Goal: Contribute content: Add original content to the website for others to see

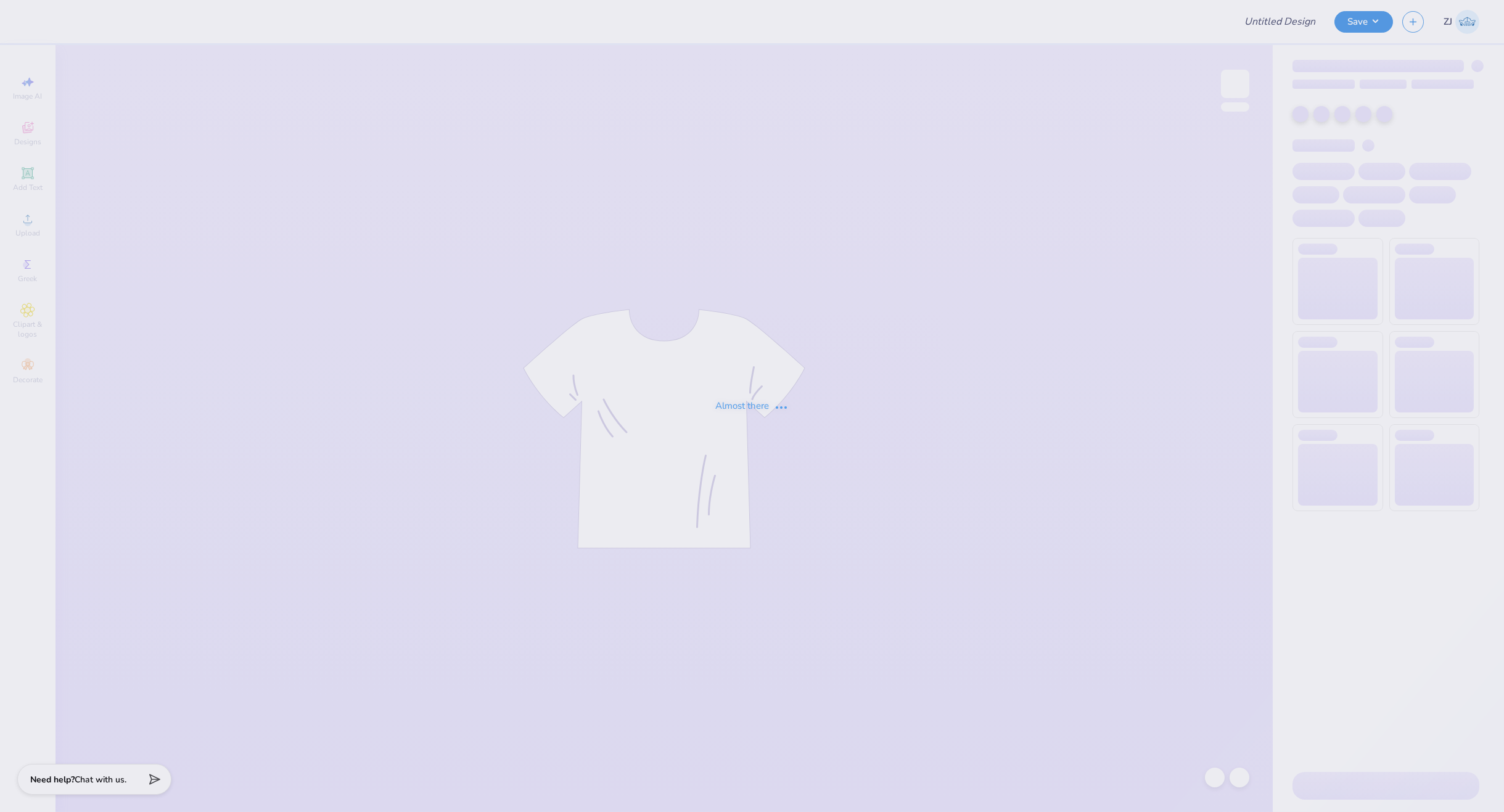
type input "Belmont University : Emily Gomez"
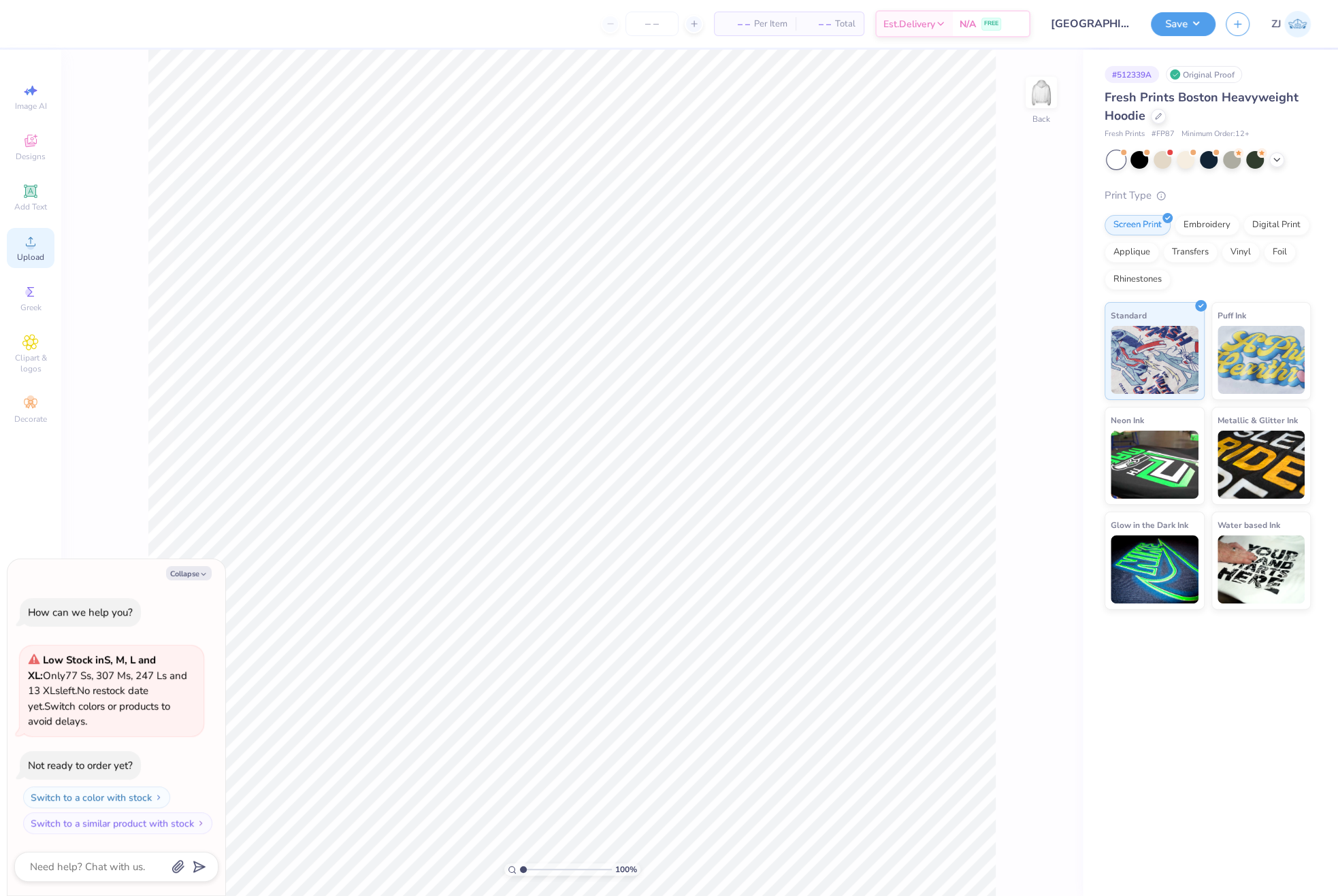
click at [35, 242] on icon at bounding box center [31, 241] width 16 height 16
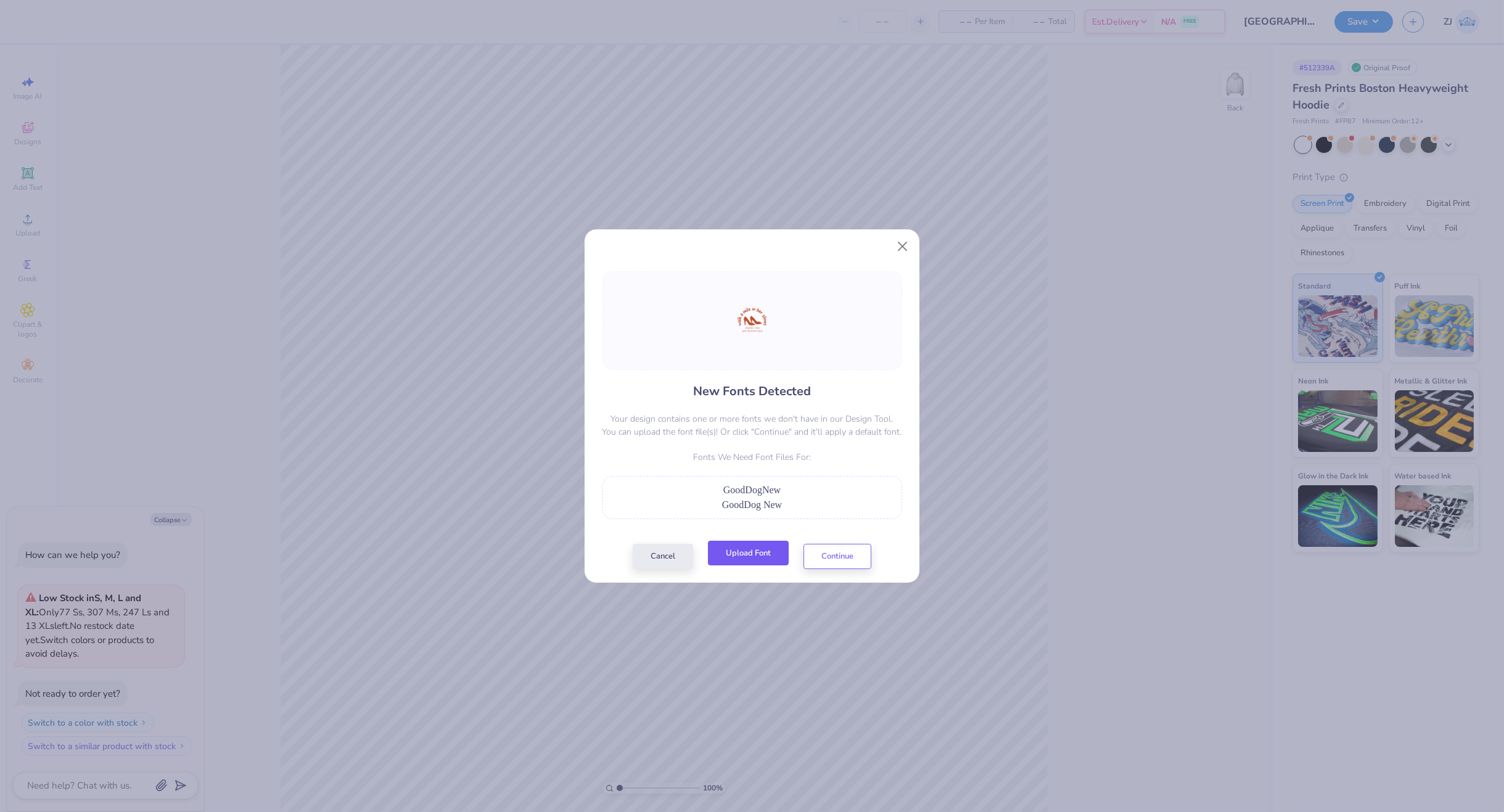
click at [772, 550] on button "Upload Font" at bounding box center [748, 553] width 80 height 25
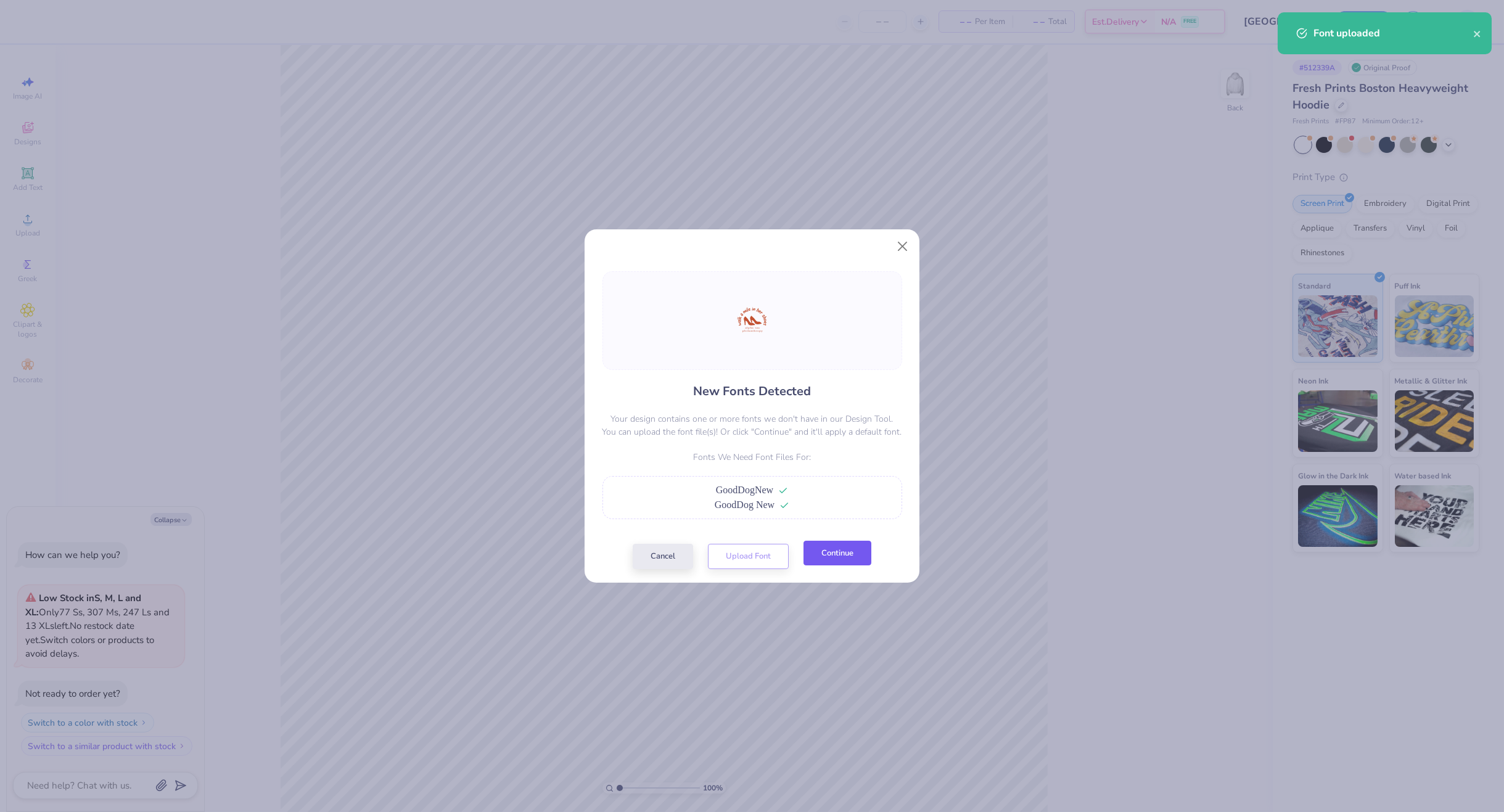
click at [844, 555] on button "Continue" at bounding box center [837, 553] width 68 height 25
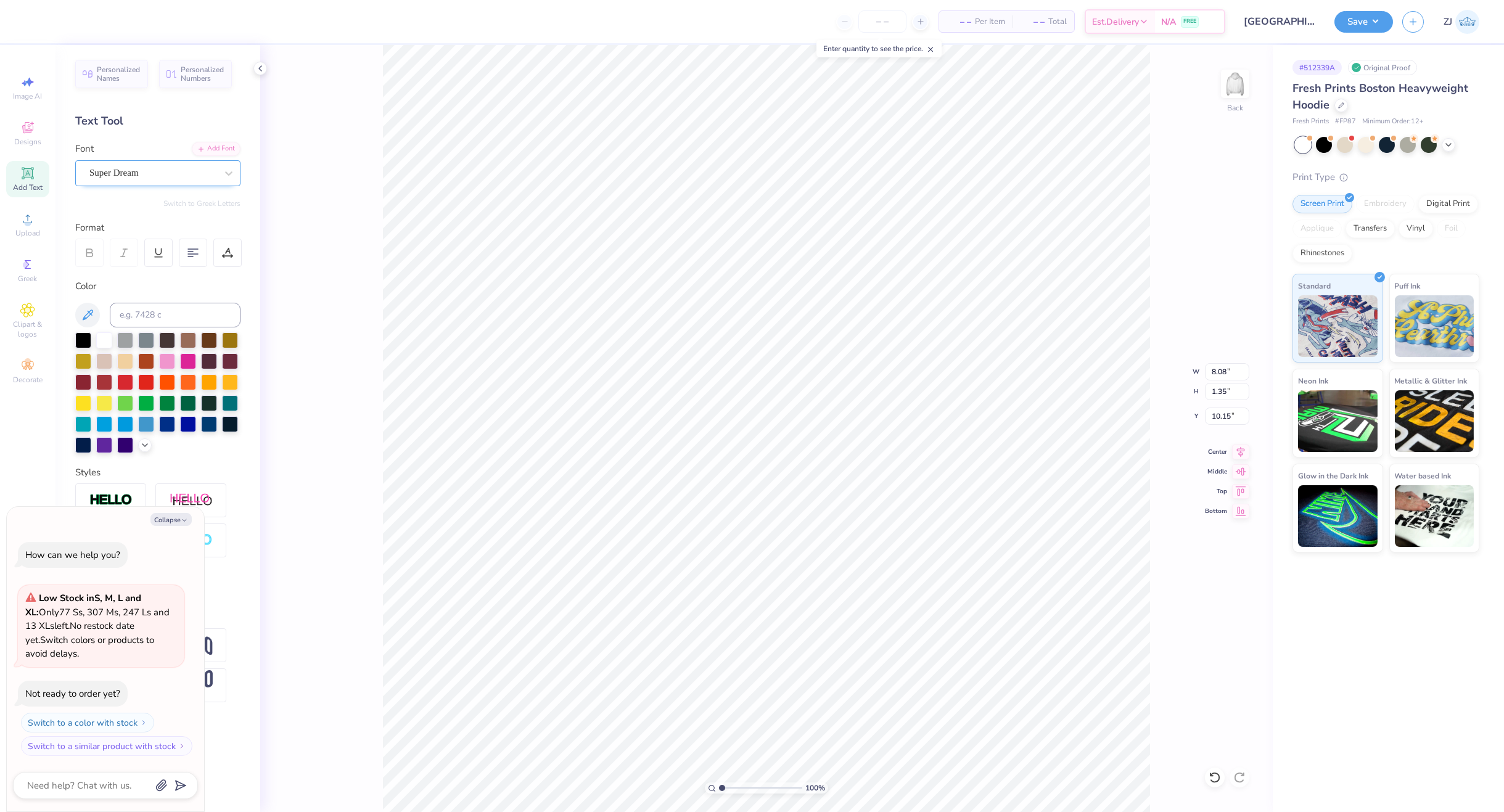
click at [111, 168] on div "Super Dream" at bounding box center [152, 173] width 129 height 19
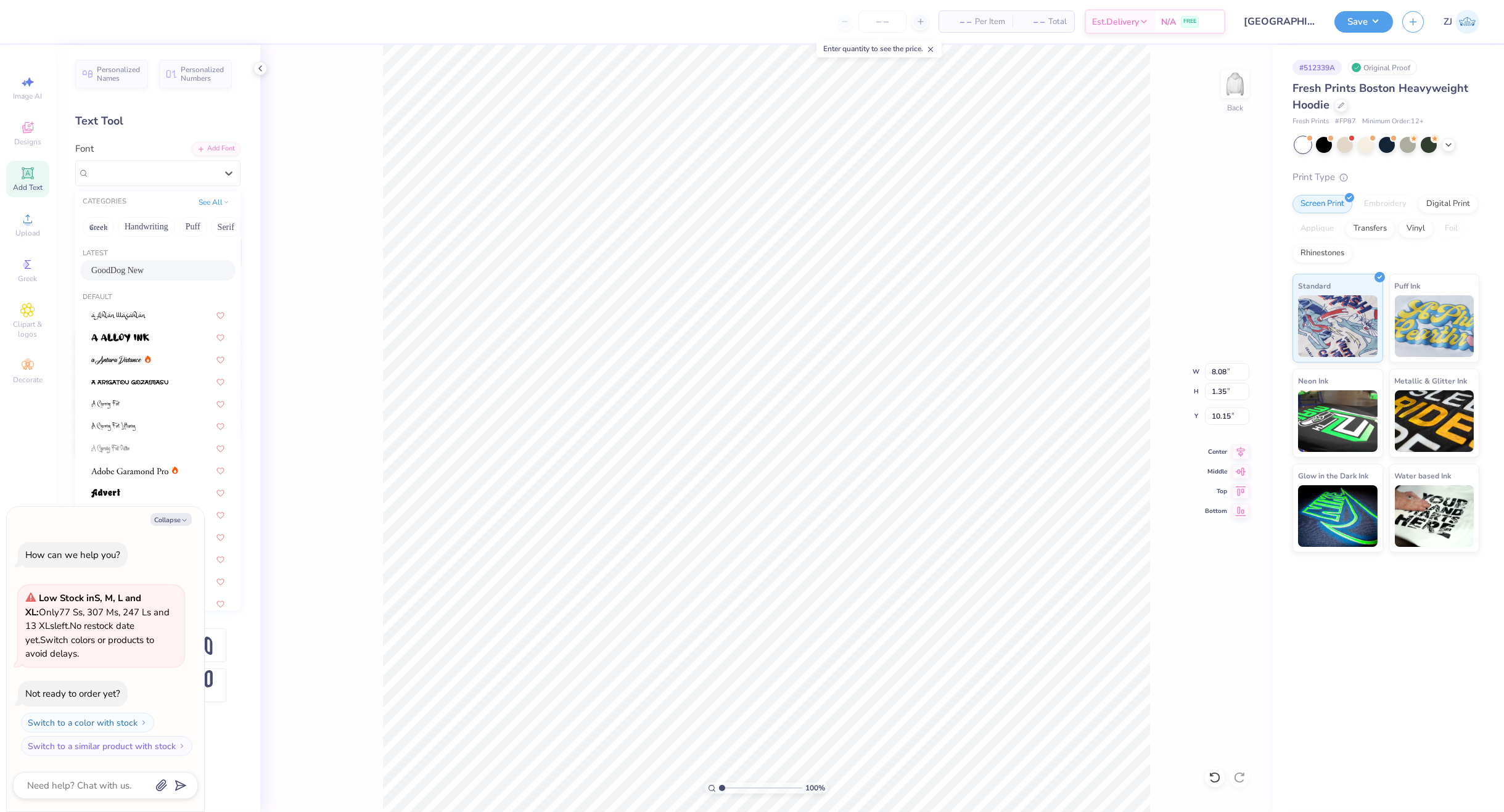
click at [125, 265] on span "GoodDog New" at bounding box center [117, 270] width 52 height 13
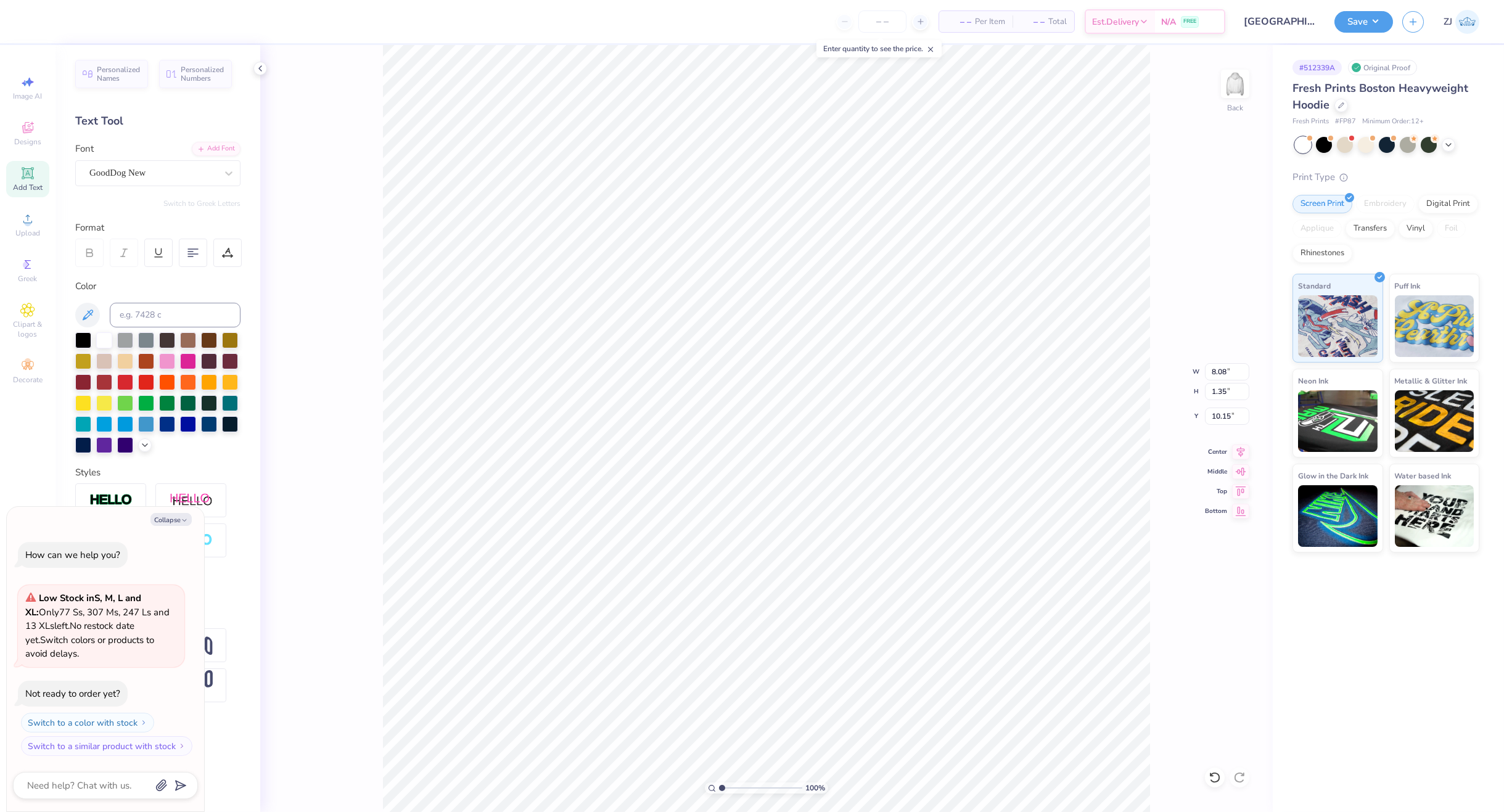
type textarea "x"
type input "7.03"
type input "1.33"
type input "10.10"
click at [148, 158] on div "Font Super Dream" at bounding box center [158, 164] width 165 height 44
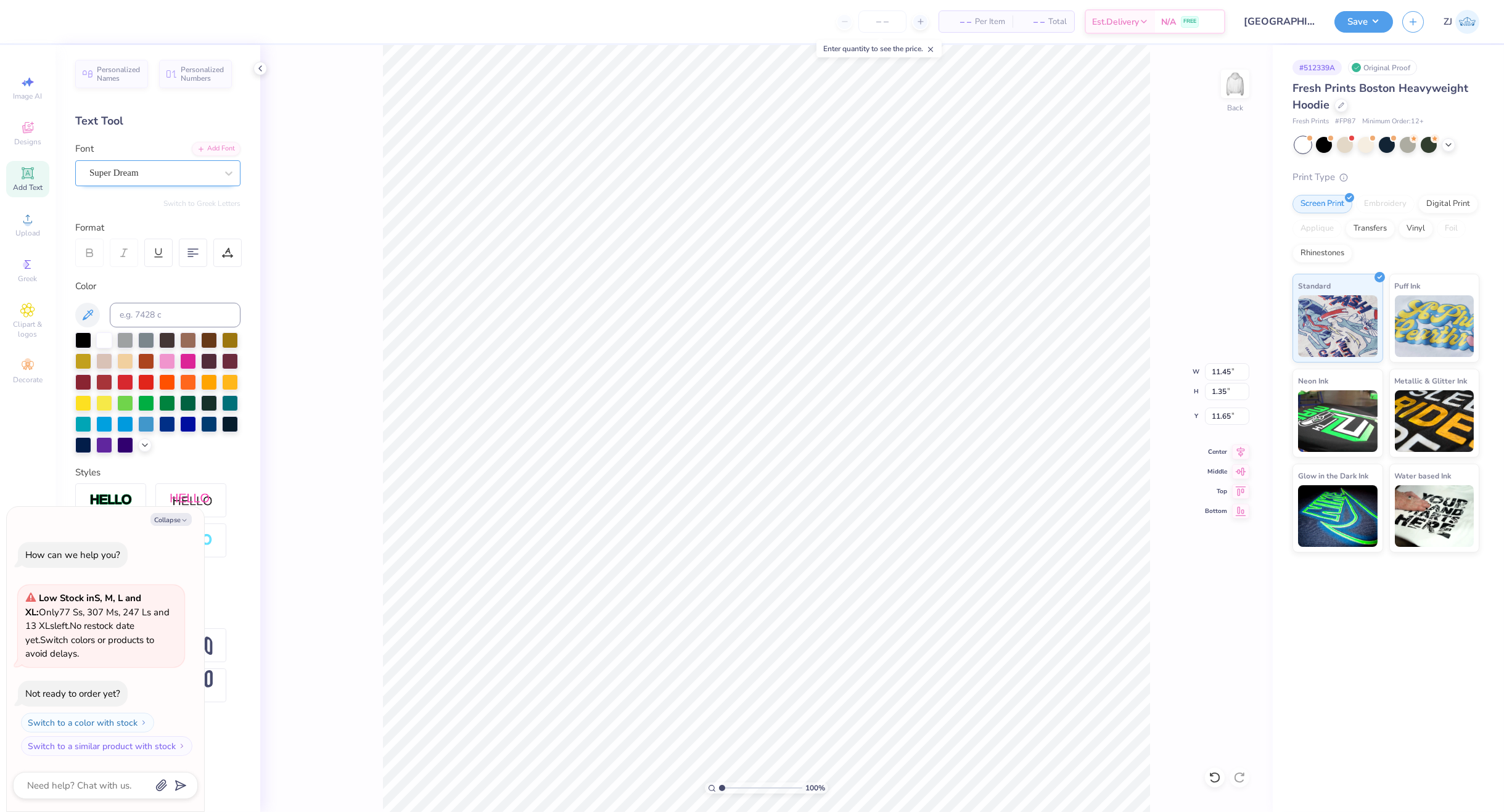
click at [144, 173] on div "Super Dream" at bounding box center [152, 173] width 129 height 19
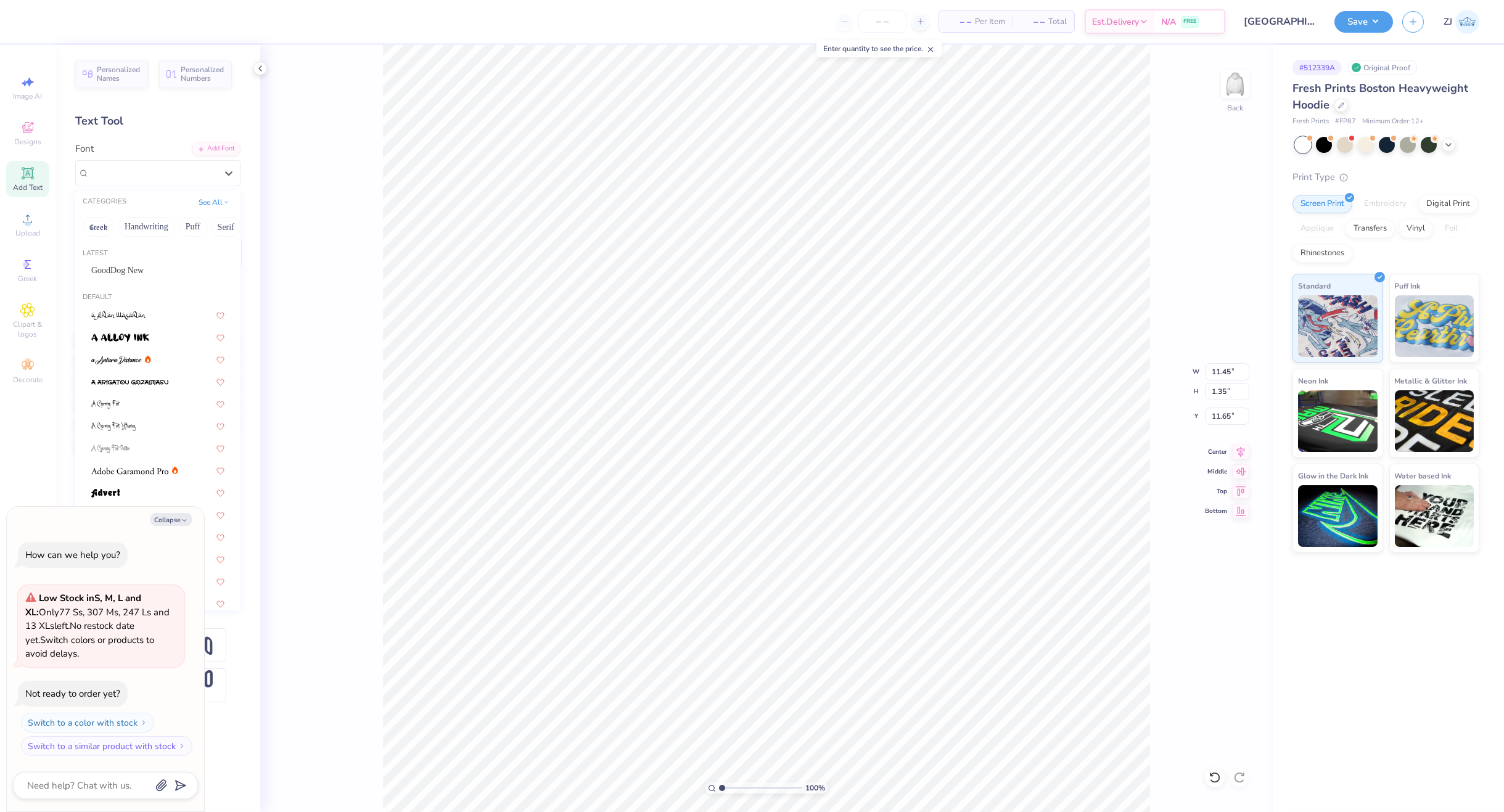
click at [138, 275] on div "GoodDog New" at bounding box center [158, 270] width 133 height 13
type textarea "x"
type input "9.70"
type input "1.42"
type input "11.56"
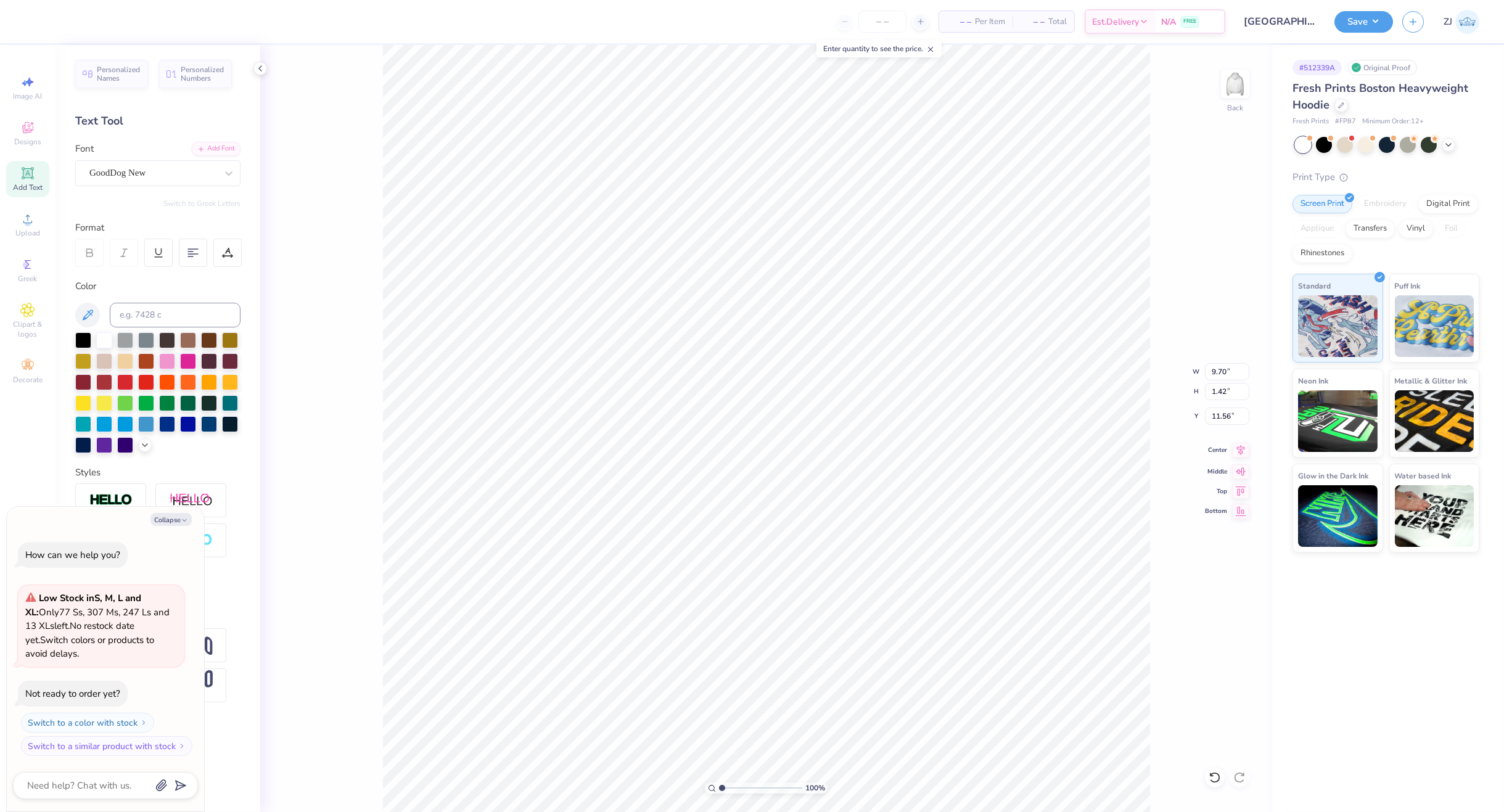
click at [1233, 450] on icon at bounding box center [1240, 450] width 17 height 15
type textarea "x"
type input "7.03"
type input "1.33"
type input "10.10"
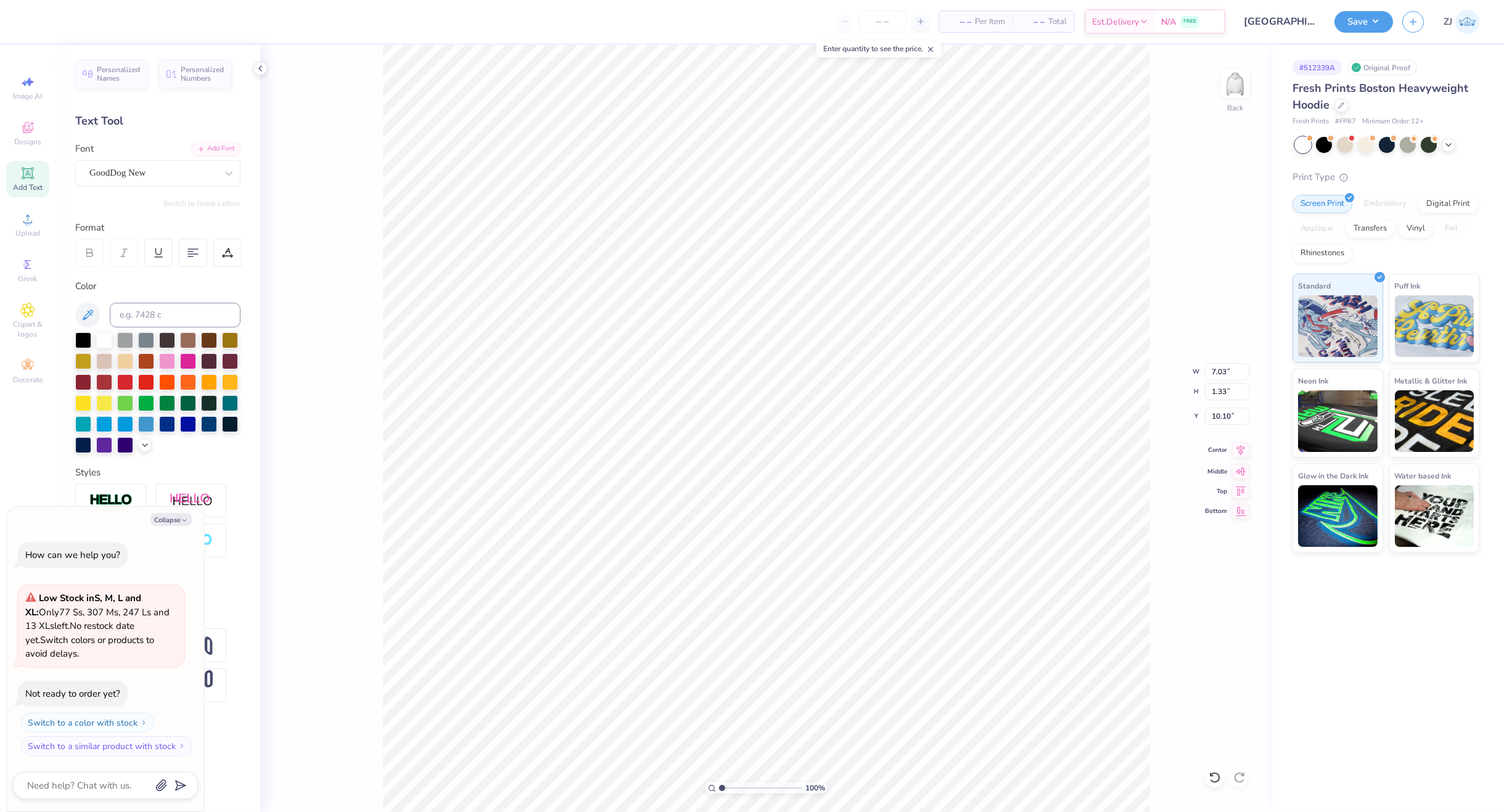
click at [1239, 452] on icon at bounding box center [1240, 450] width 8 height 10
click at [1239, 450] on icon at bounding box center [1240, 450] width 8 height 10
type textarea "x"
click at [1216, 373] on input "14.53" at bounding box center [1227, 371] width 44 height 17
type input "3.5"
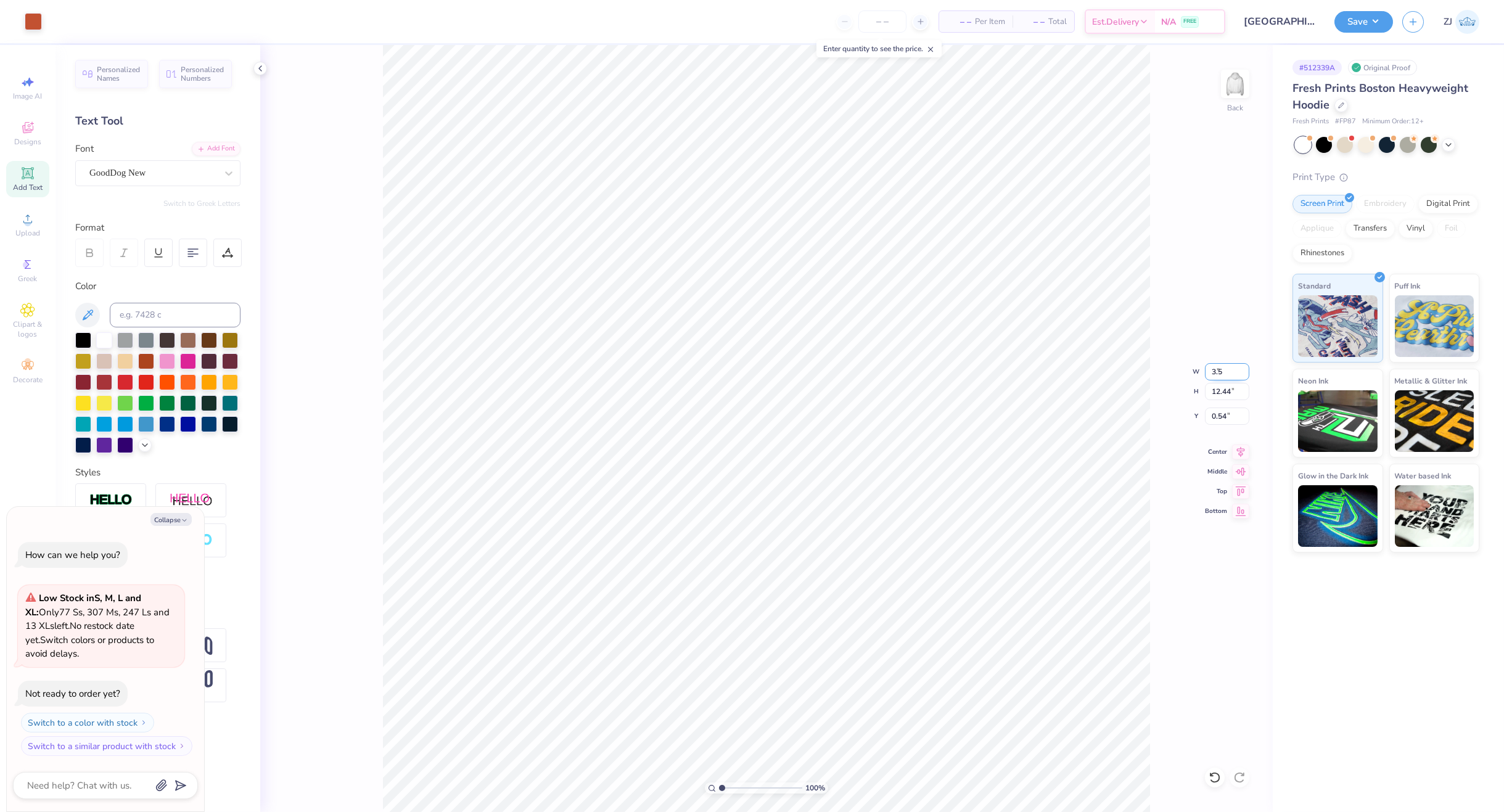
type textarea "x"
type input "3.50"
type input "3.00"
type input "5.26"
type textarea "x"
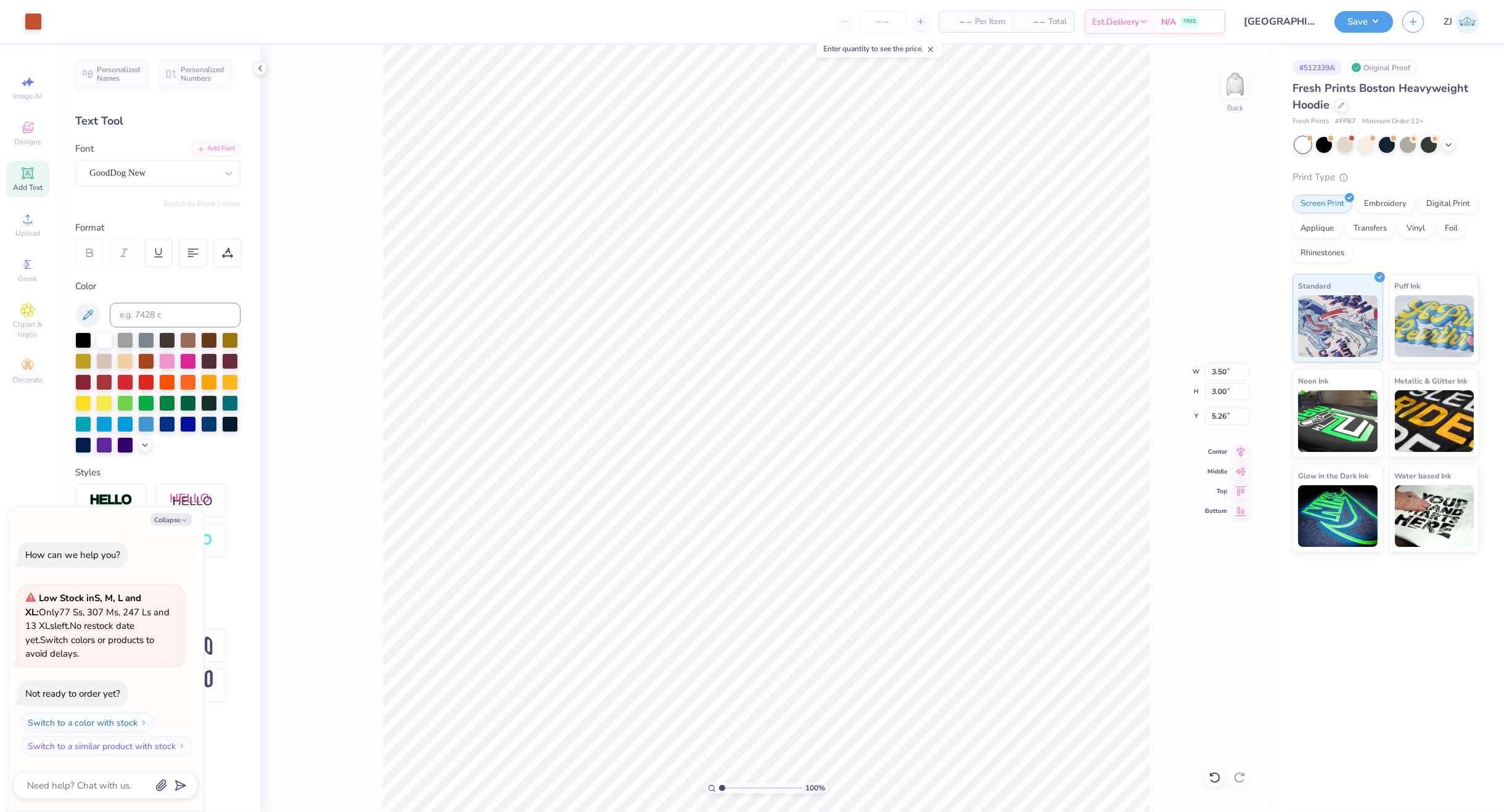
type input "3.00"
click at [1242, 88] on img at bounding box center [1235, 83] width 49 height 49
click at [43, 228] on div "Upload" at bounding box center [27, 224] width 43 height 36
click at [148, 171] on div "Super Dream" at bounding box center [152, 173] width 129 height 19
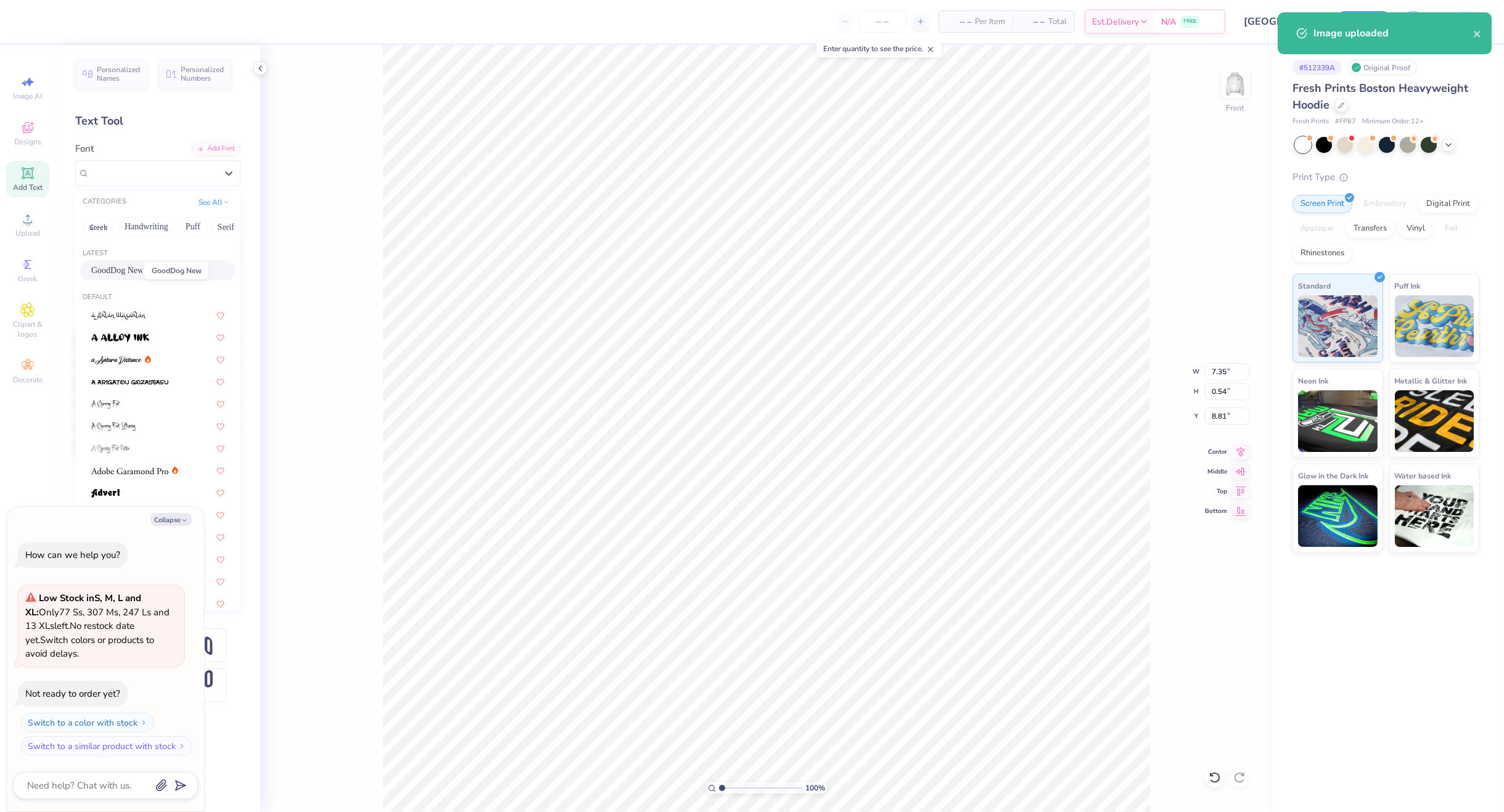
click at [128, 267] on span "GoodDog New" at bounding box center [117, 270] width 52 height 13
type textarea "x"
type input "6.61"
type input "0.56"
type input "8.78"
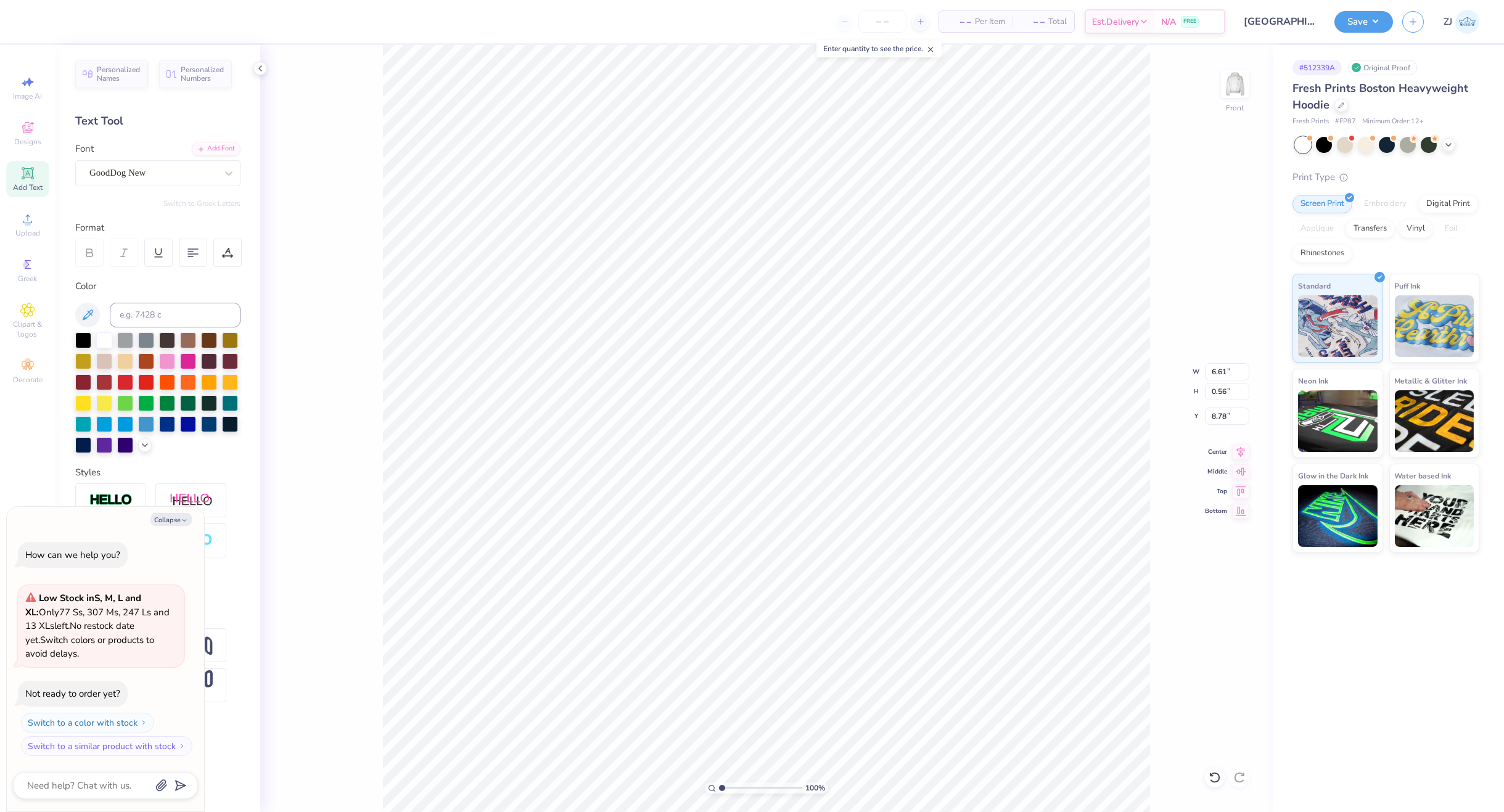
type textarea "x"
type input "6.00"
type input "0.54"
type input "9.36"
click at [147, 166] on div "Super Dream" at bounding box center [152, 173] width 129 height 19
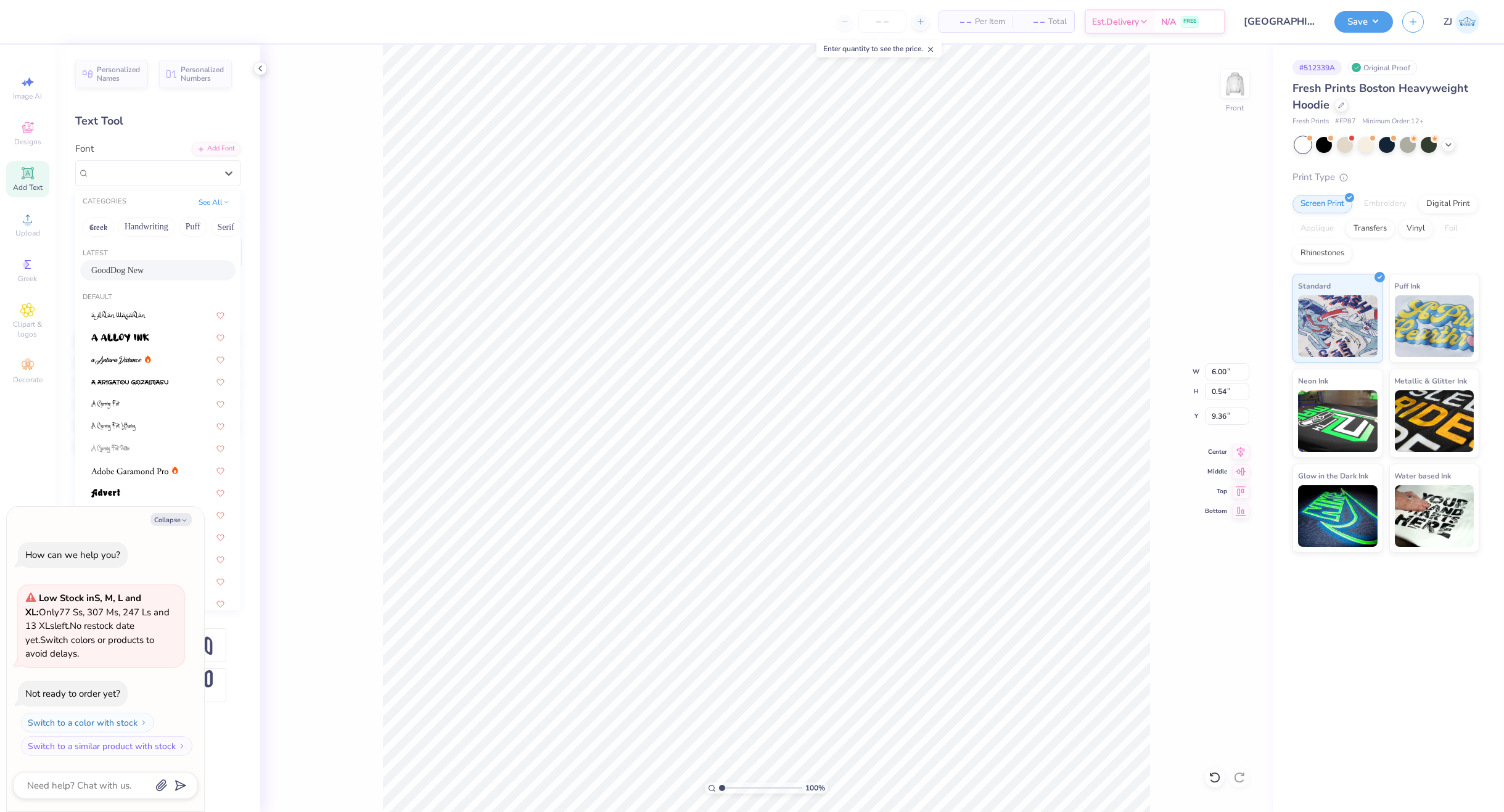
click at [126, 267] on span "GoodDog New" at bounding box center [117, 270] width 52 height 13
type textarea "x"
type input "5.31"
type input "0.55"
type input "9.34"
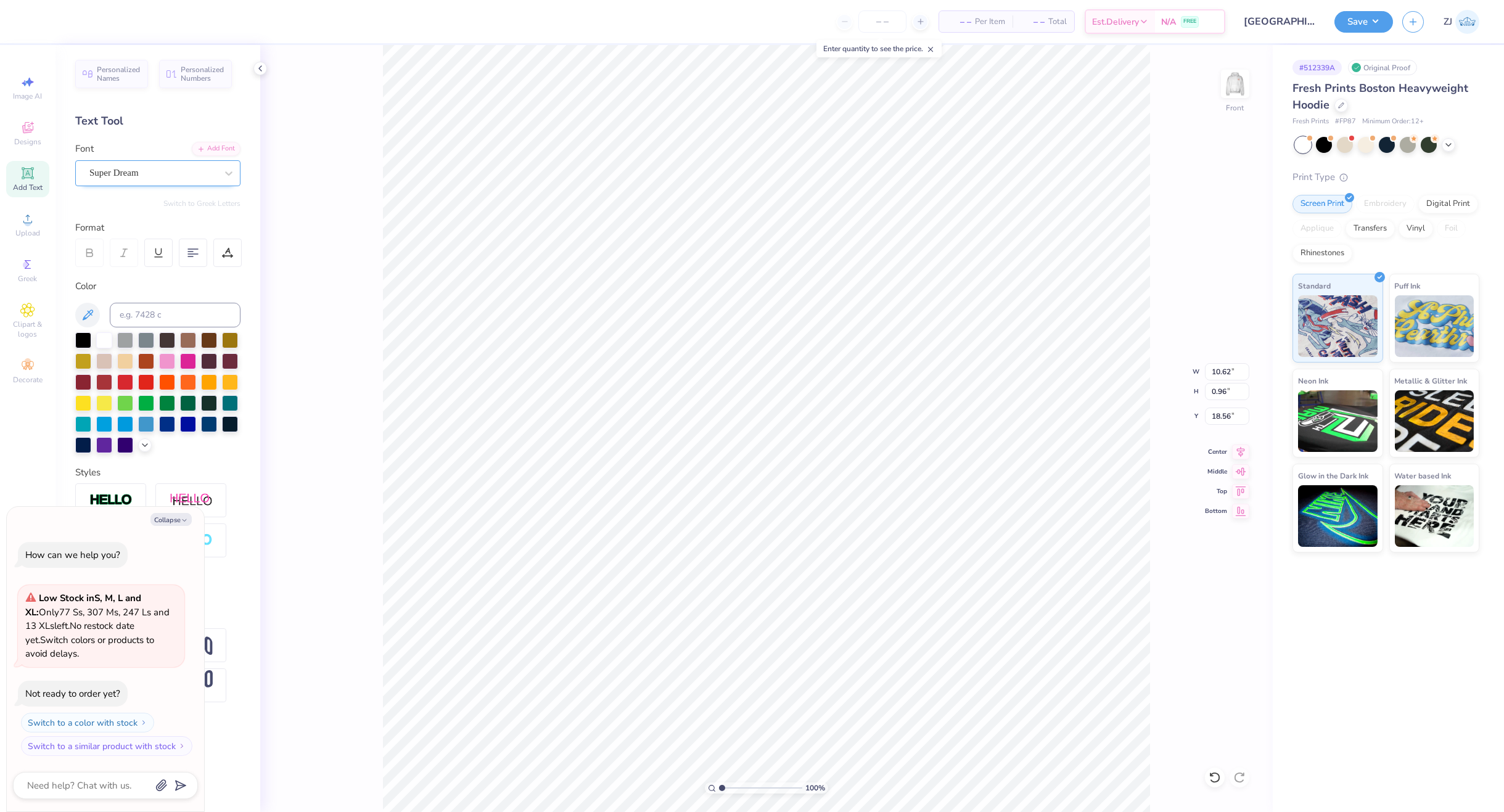
click at [182, 173] on div "Super Dream" at bounding box center [152, 173] width 129 height 19
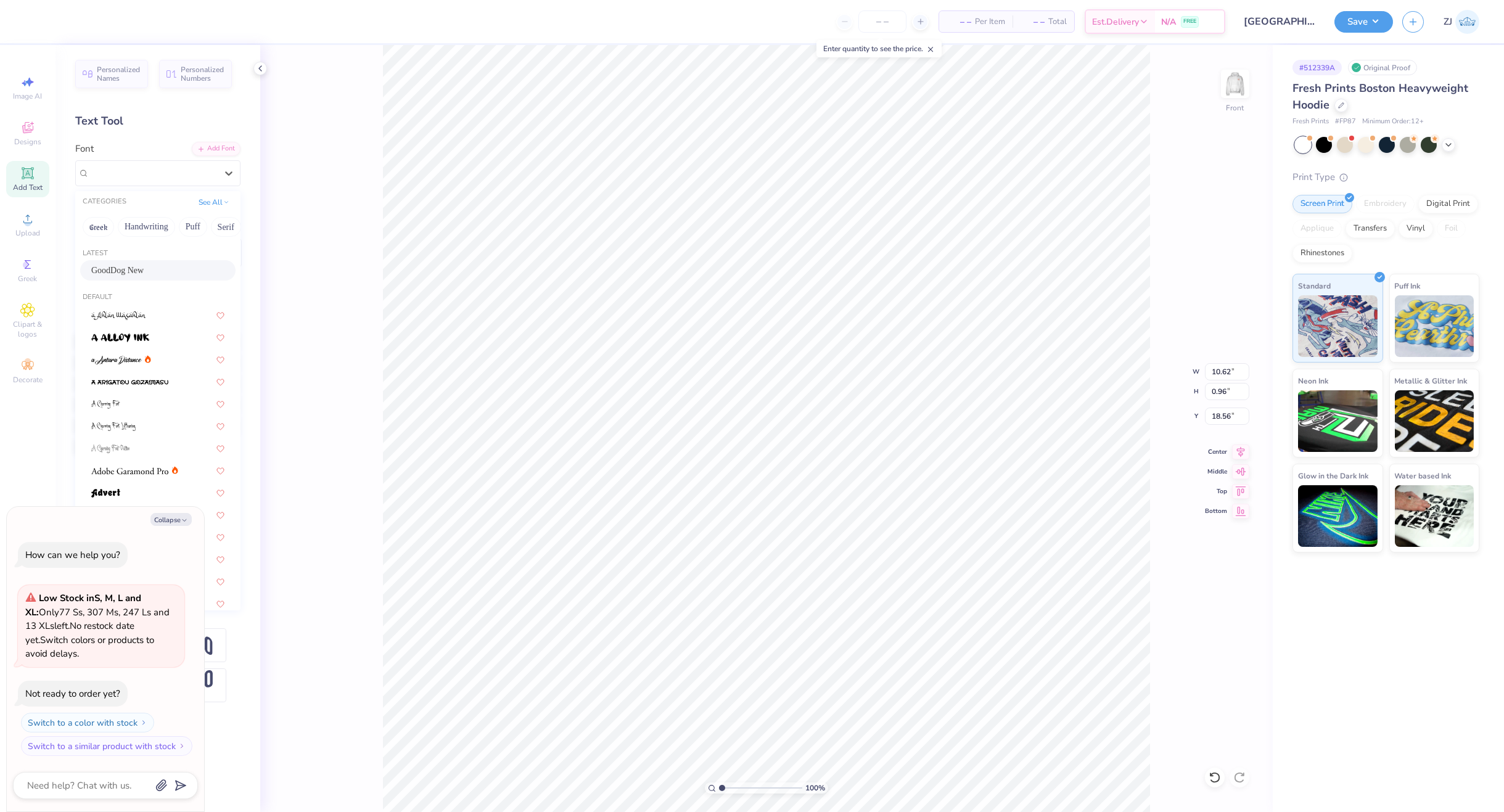
click at [149, 272] on div "GoodDog New" at bounding box center [158, 270] width 133 height 13
type textarea "x"
type input "9.35"
type input "1.03"
type input "18.62"
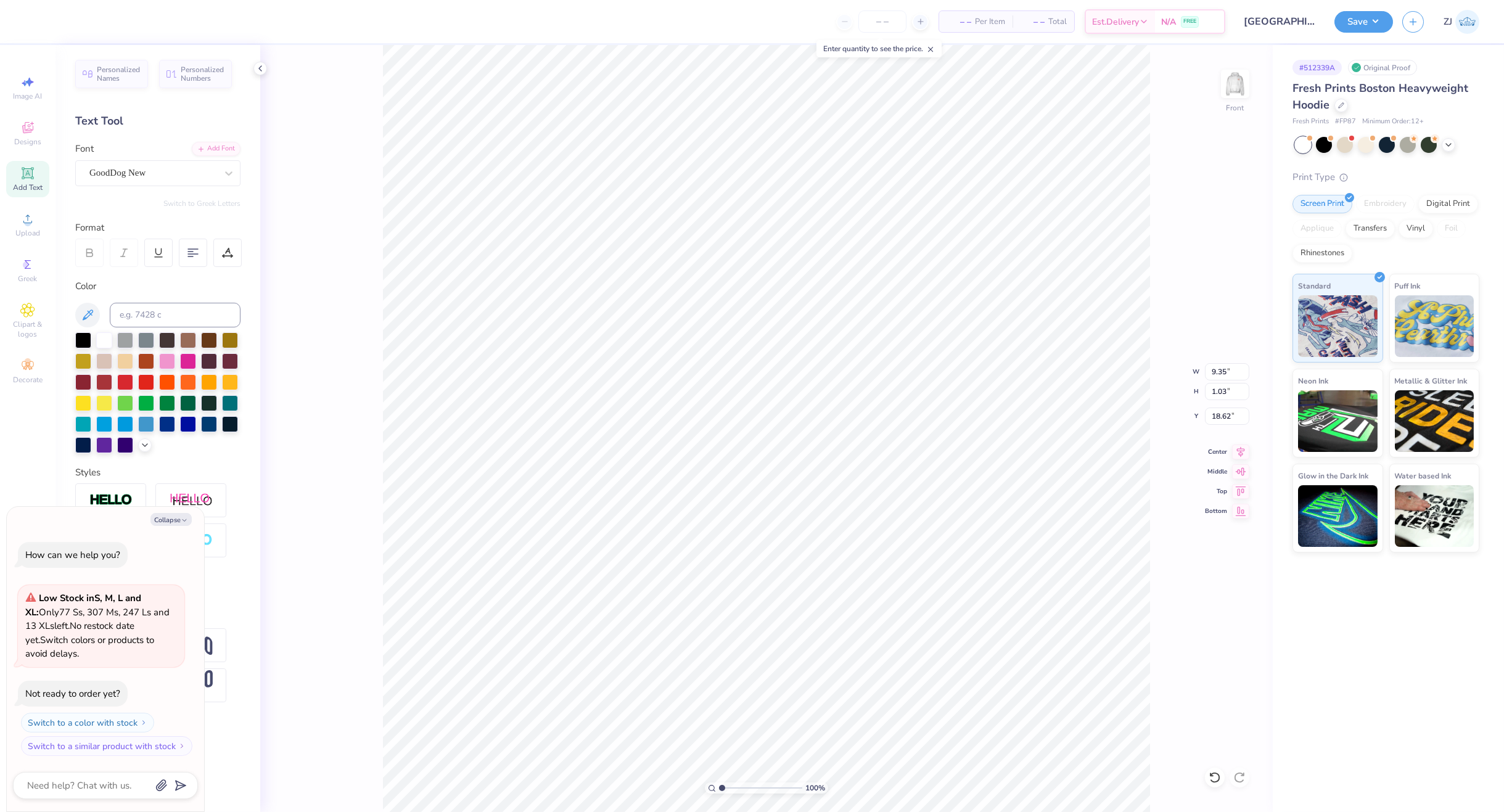
type textarea "x"
type input "11.73"
type input "0.96"
type input "19.73"
click at [206, 173] on div "Super Dream" at bounding box center [152, 173] width 129 height 19
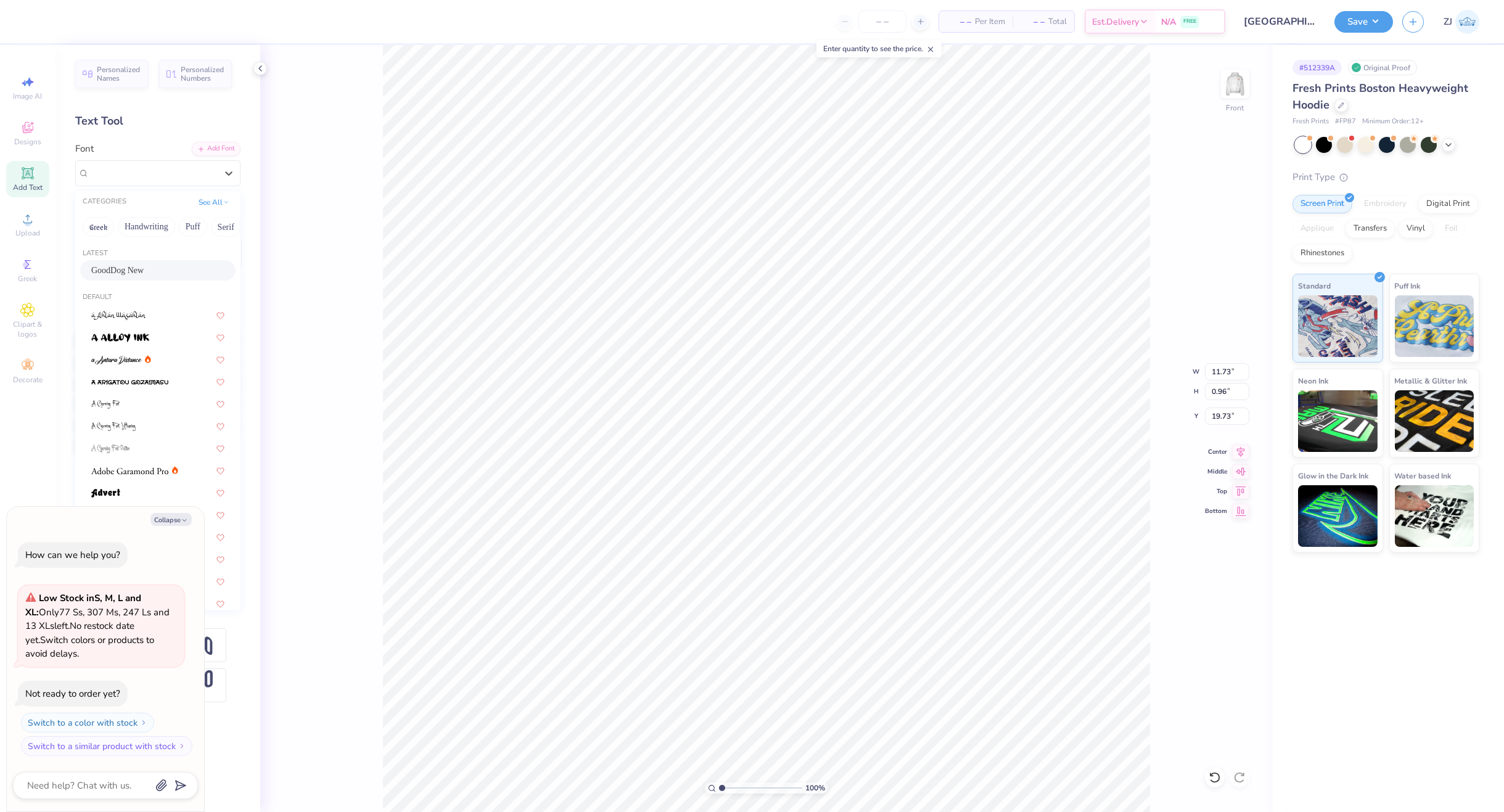
click at [130, 272] on span "GoodDog New" at bounding box center [117, 270] width 52 height 13
type textarea "x"
type input "10.26"
type input "0.92"
type input "19.84"
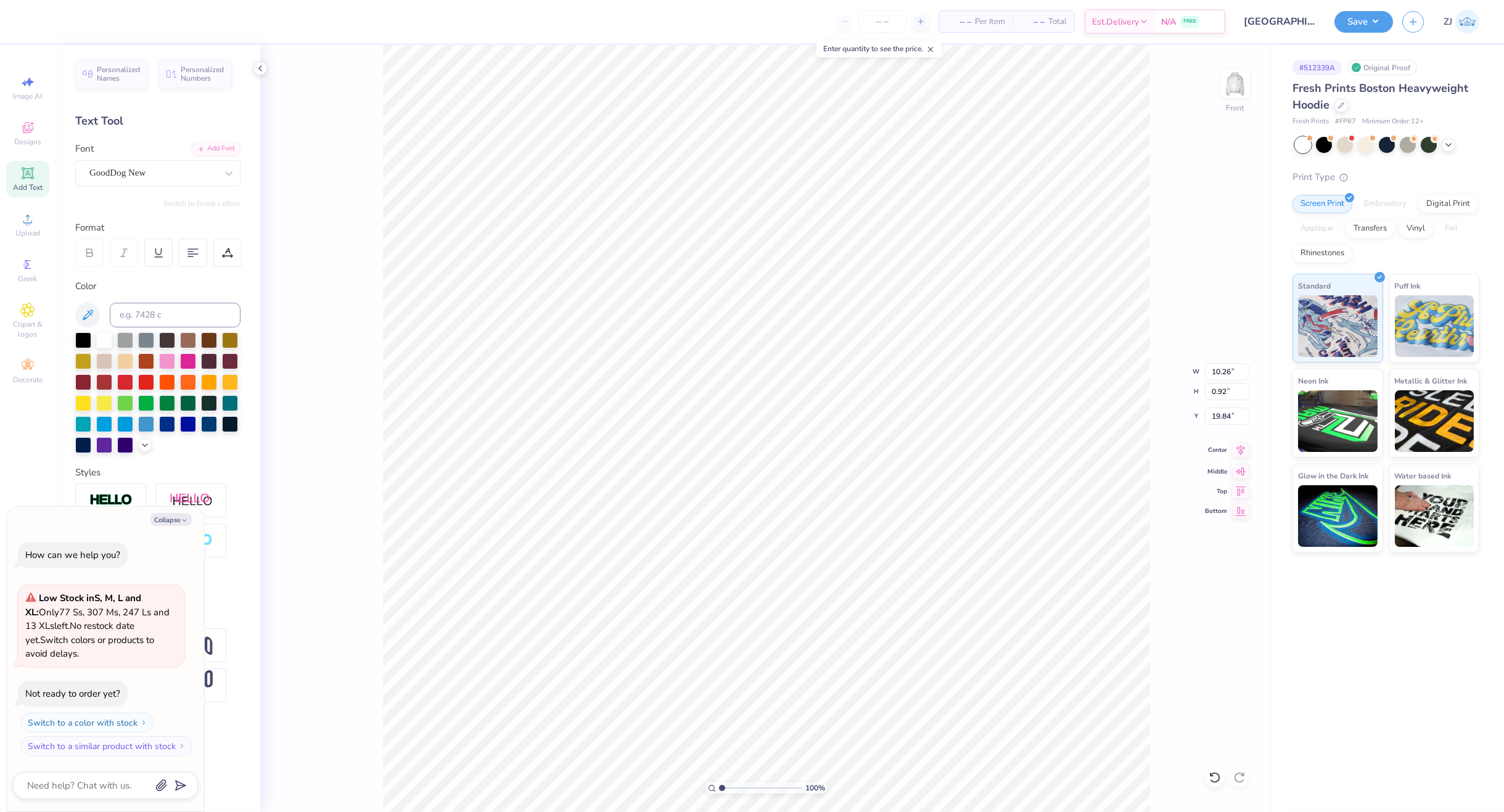
click at [1239, 454] on icon at bounding box center [1240, 450] width 17 height 15
type textarea "x"
type input "9.35"
type input "1.03"
type input "18.81"
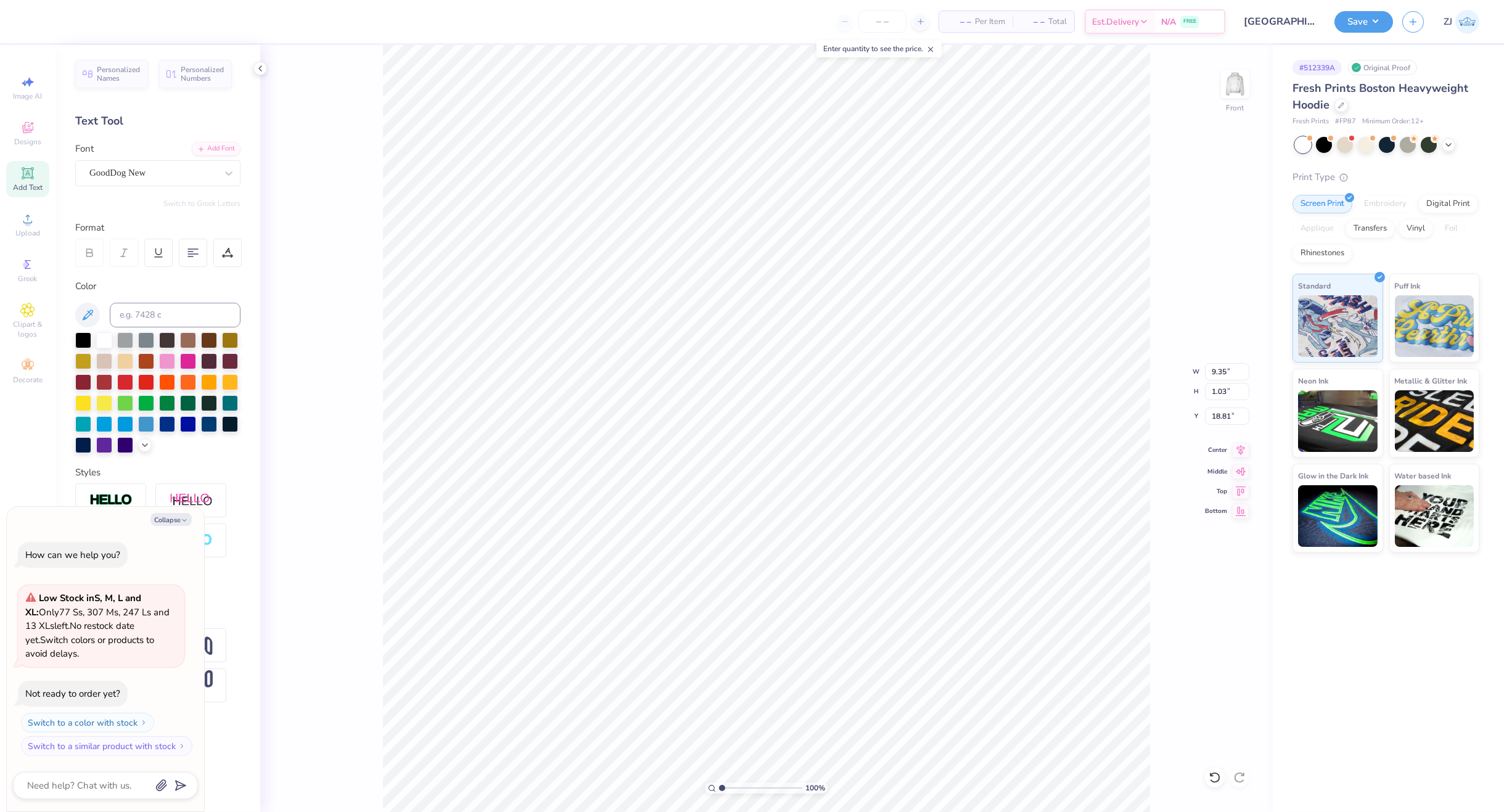
click at [1240, 448] on icon at bounding box center [1240, 450] width 8 height 10
type textarea "x"
type input "6.61"
type input "0.56"
type input "8.78"
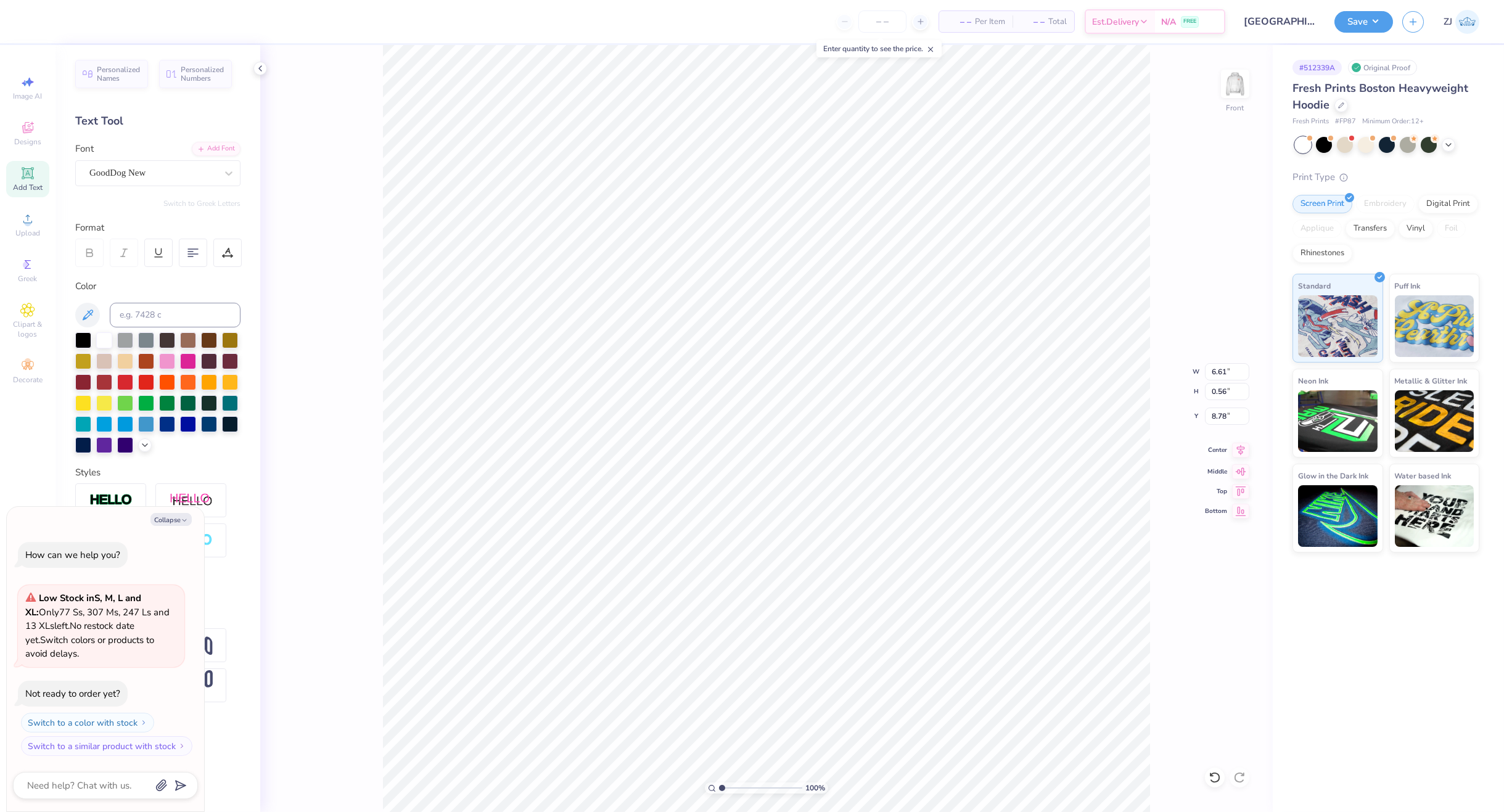
click at [1245, 446] on icon at bounding box center [1240, 450] width 17 height 15
type textarea "x"
type input "5.31"
type input "0.55"
type input "9.34"
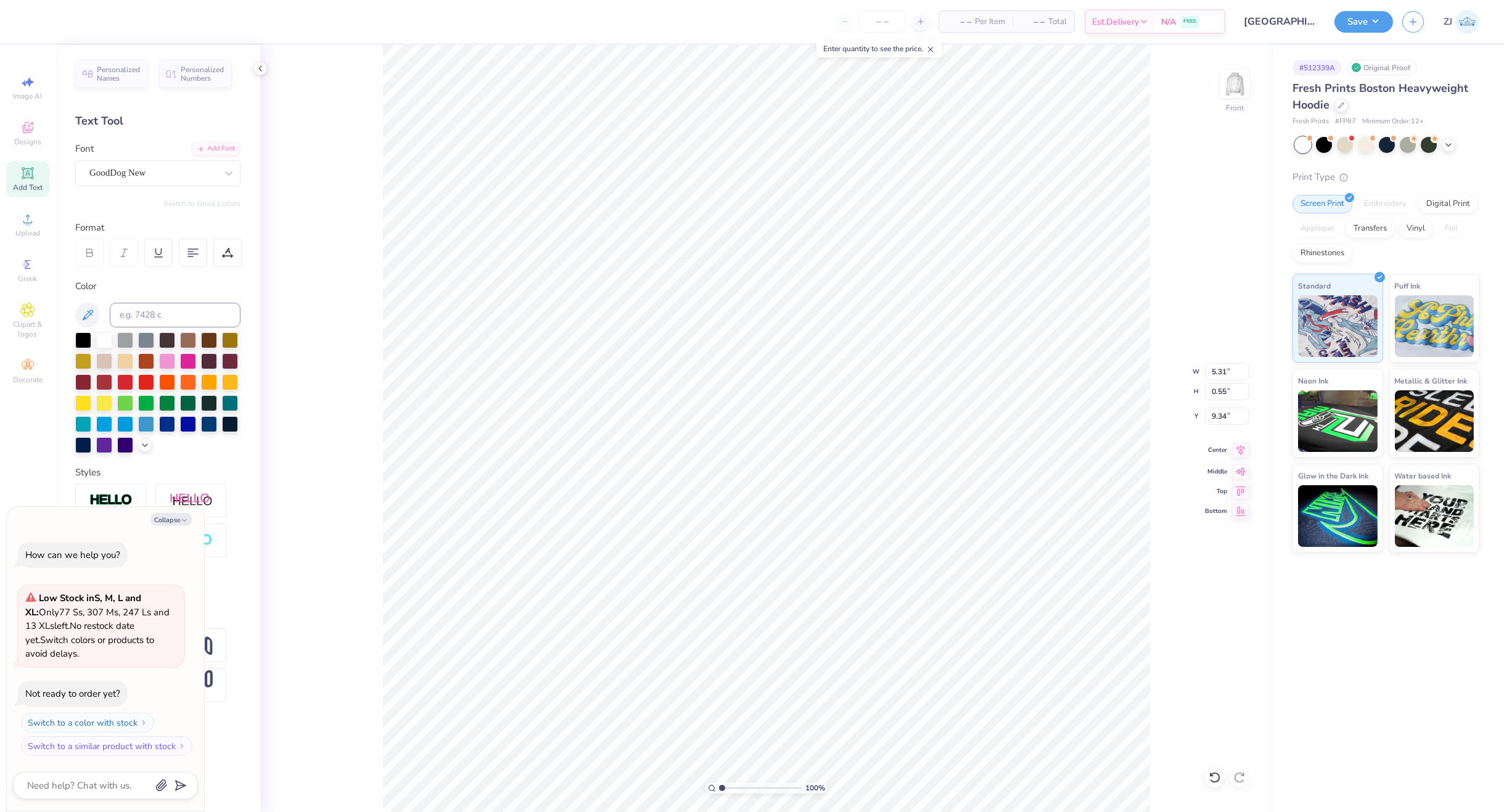
click at [1238, 445] on icon at bounding box center [1240, 450] width 17 height 15
type textarea "x"
click at [1219, 368] on input "15.00" at bounding box center [1227, 371] width 44 height 17
type input "12.5"
type textarea "x"
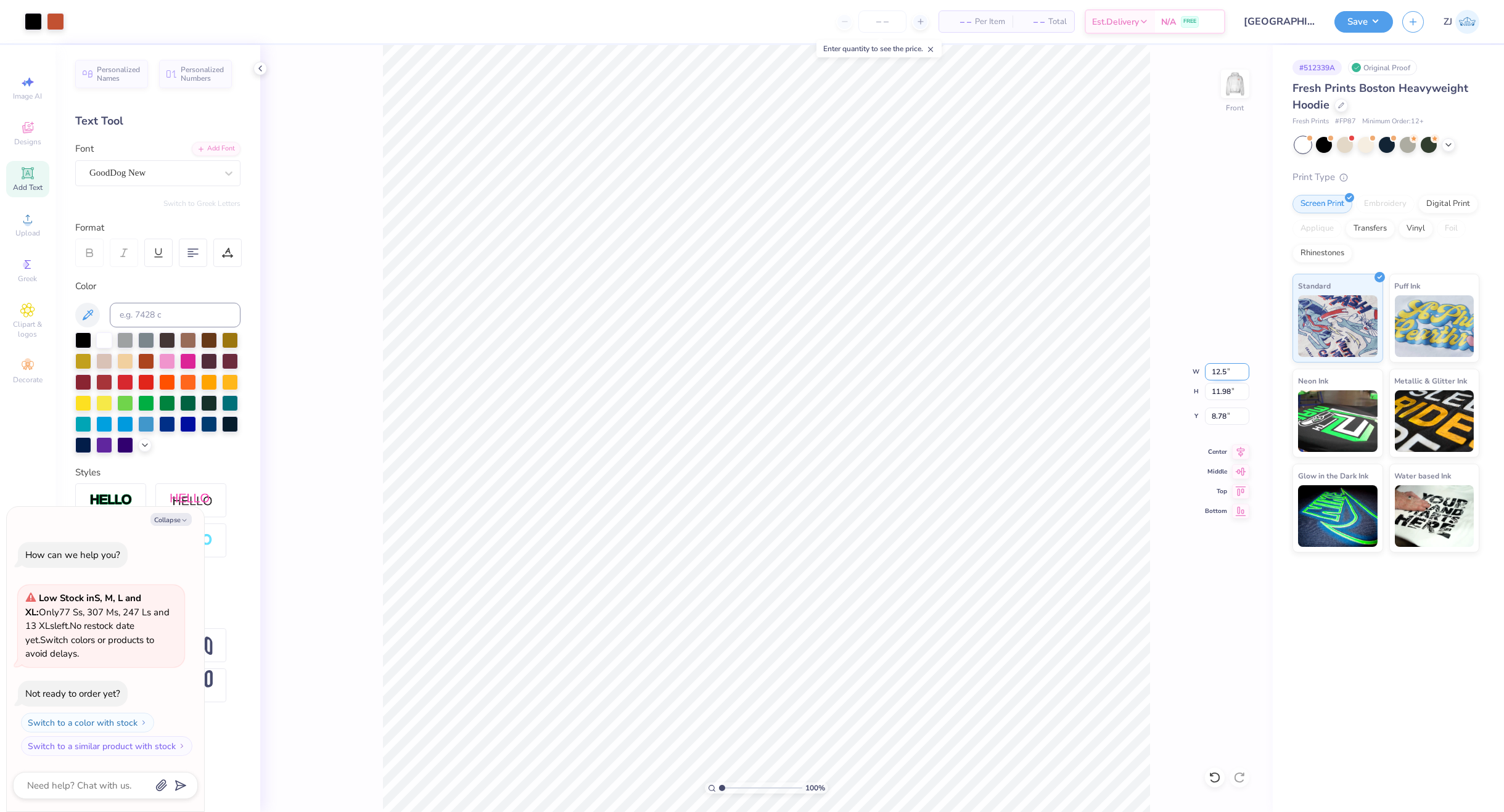
type input "12.50"
type input "9.99"
click at [1235, 417] on input "9.78" at bounding box center [1227, 416] width 44 height 17
type input "6"
type textarea "x"
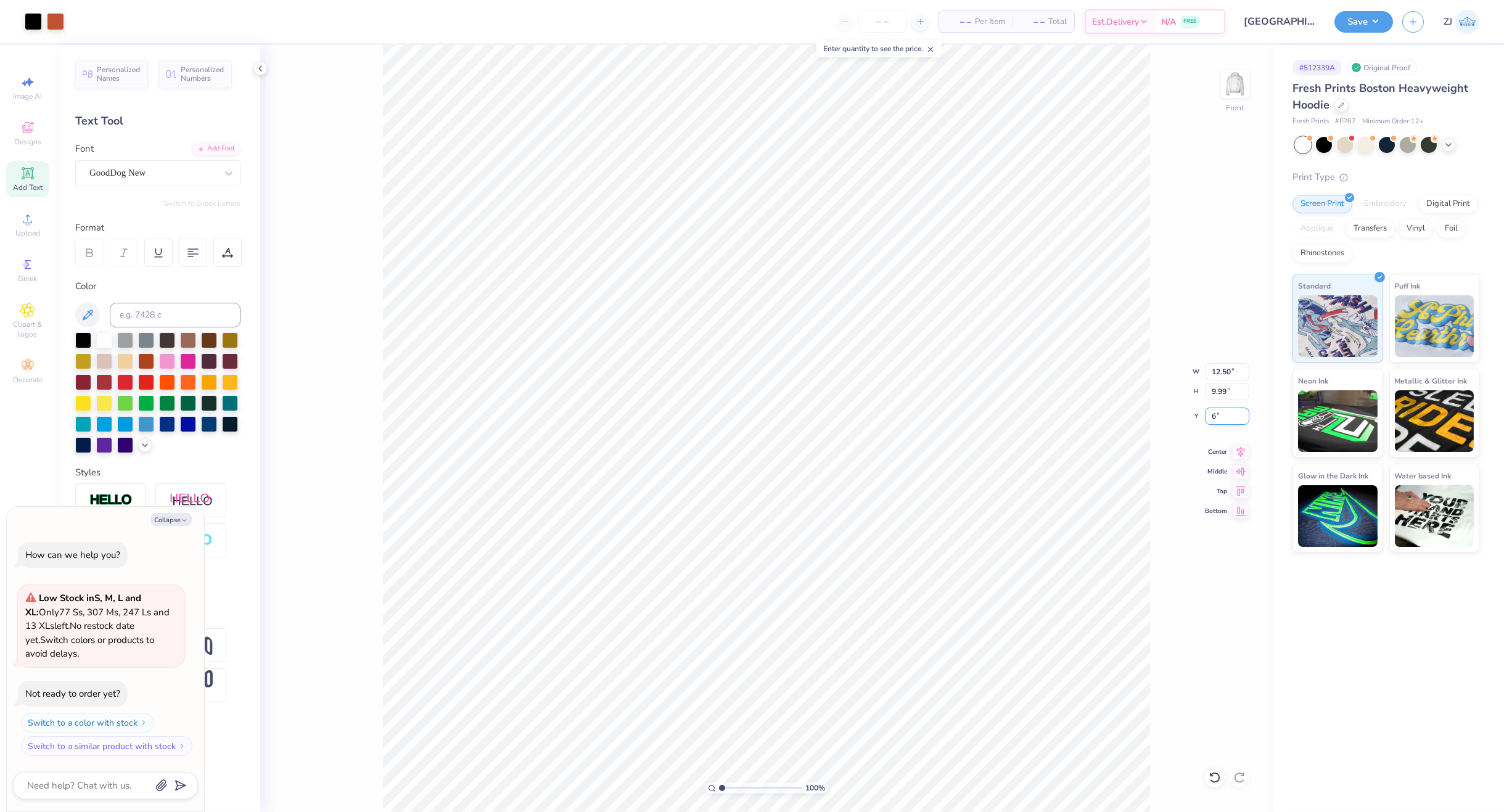
type input "6.00"
click at [1378, 21] on button "Save" at bounding box center [1363, 20] width 58 height 21
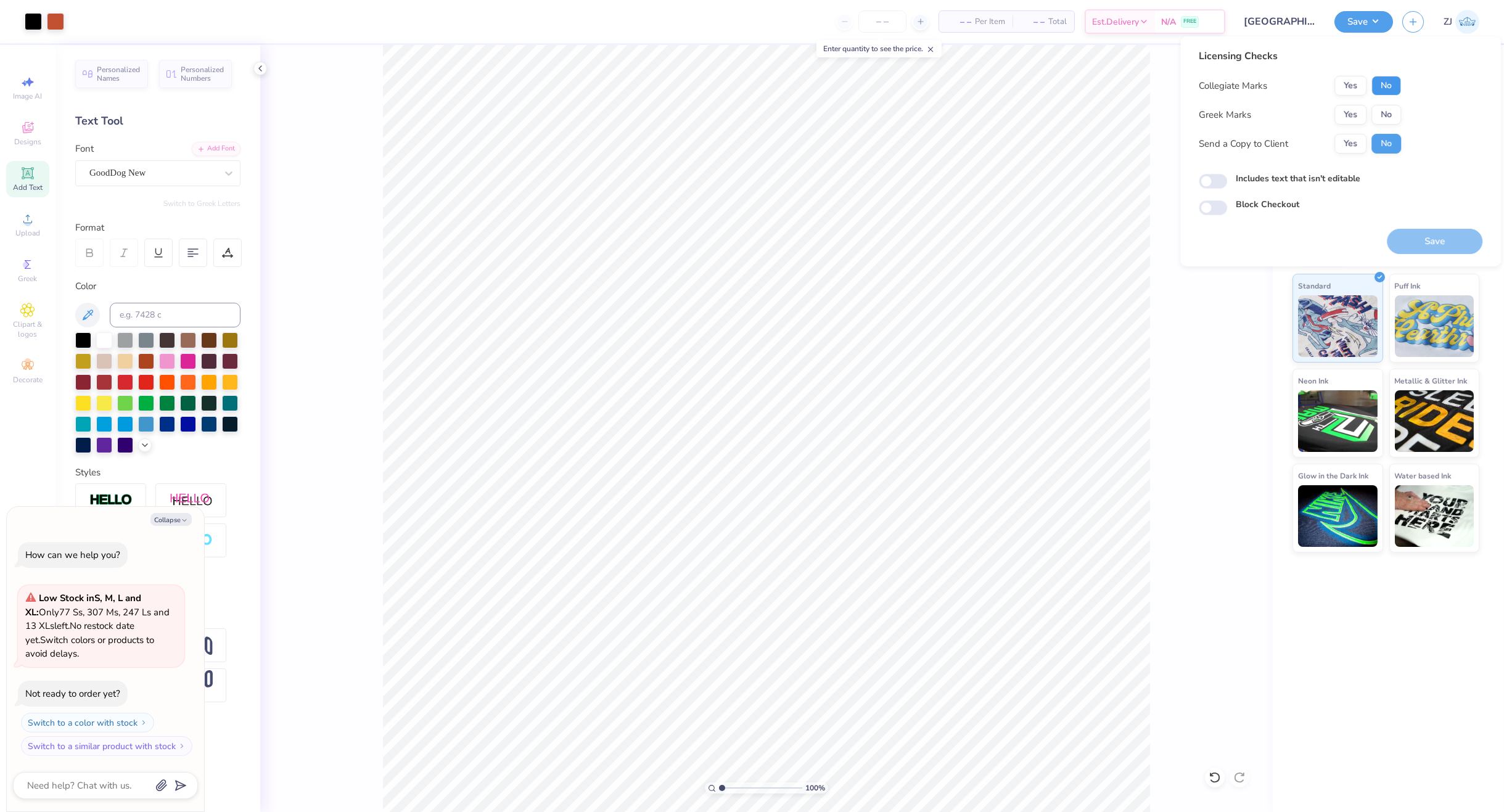
click at [1391, 86] on button "No" at bounding box center [1386, 86] width 30 height 20
click at [1351, 111] on button "Yes" at bounding box center [1350, 114] width 32 height 20
type textarea "x"
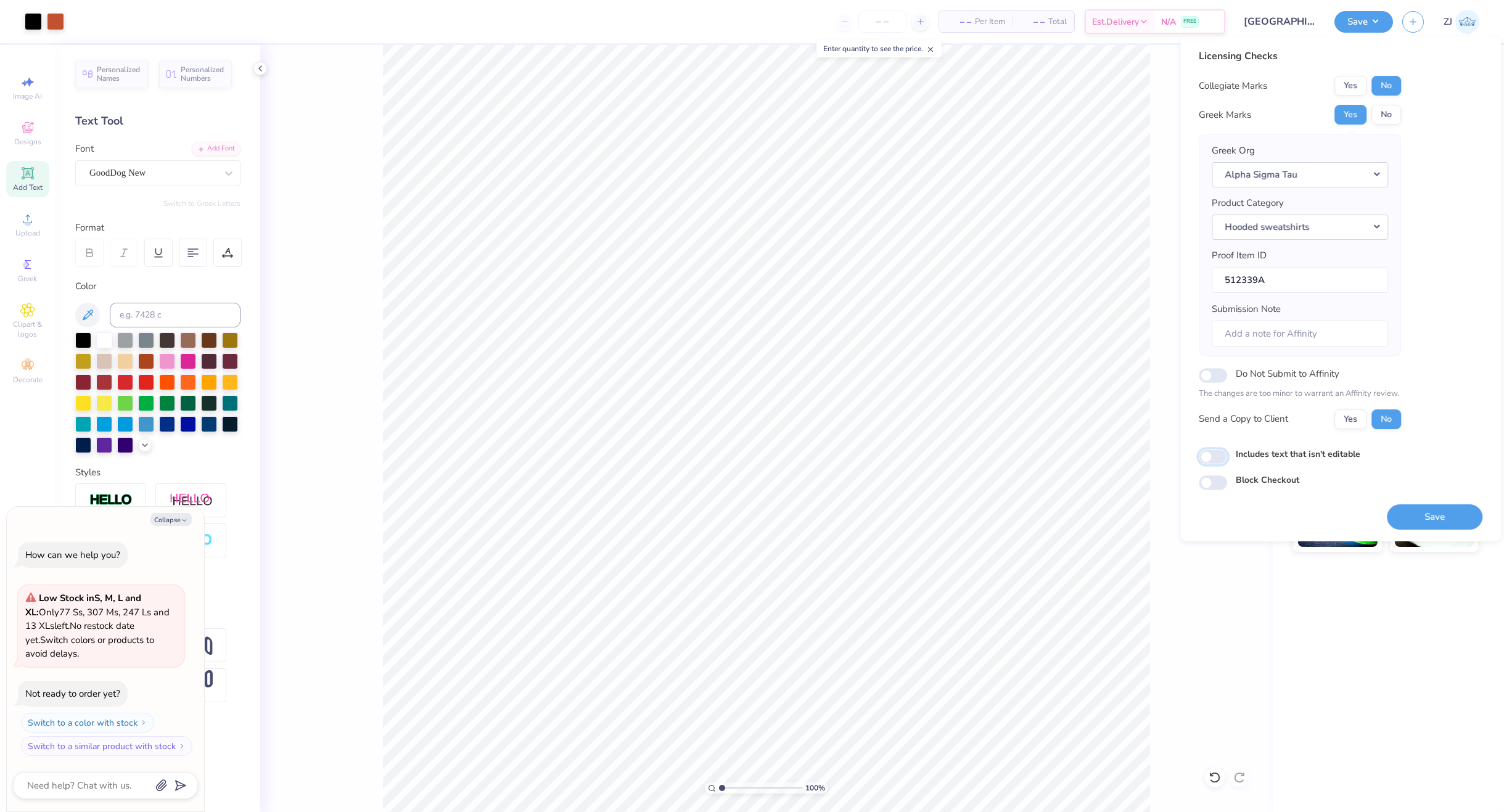
click at [1213, 461] on input "Includes text that isn't editable" at bounding box center [1212, 457] width 28 height 15
checkbox input "true"
click at [1439, 512] on button "Save" at bounding box center [1434, 517] width 95 height 25
click at [1322, 647] on div "# 512339A Original Proof Fresh Prints Boston Heavyweight Hoodie Fresh Prints # …" at bounding box center [1388, 428] width 231 height 767
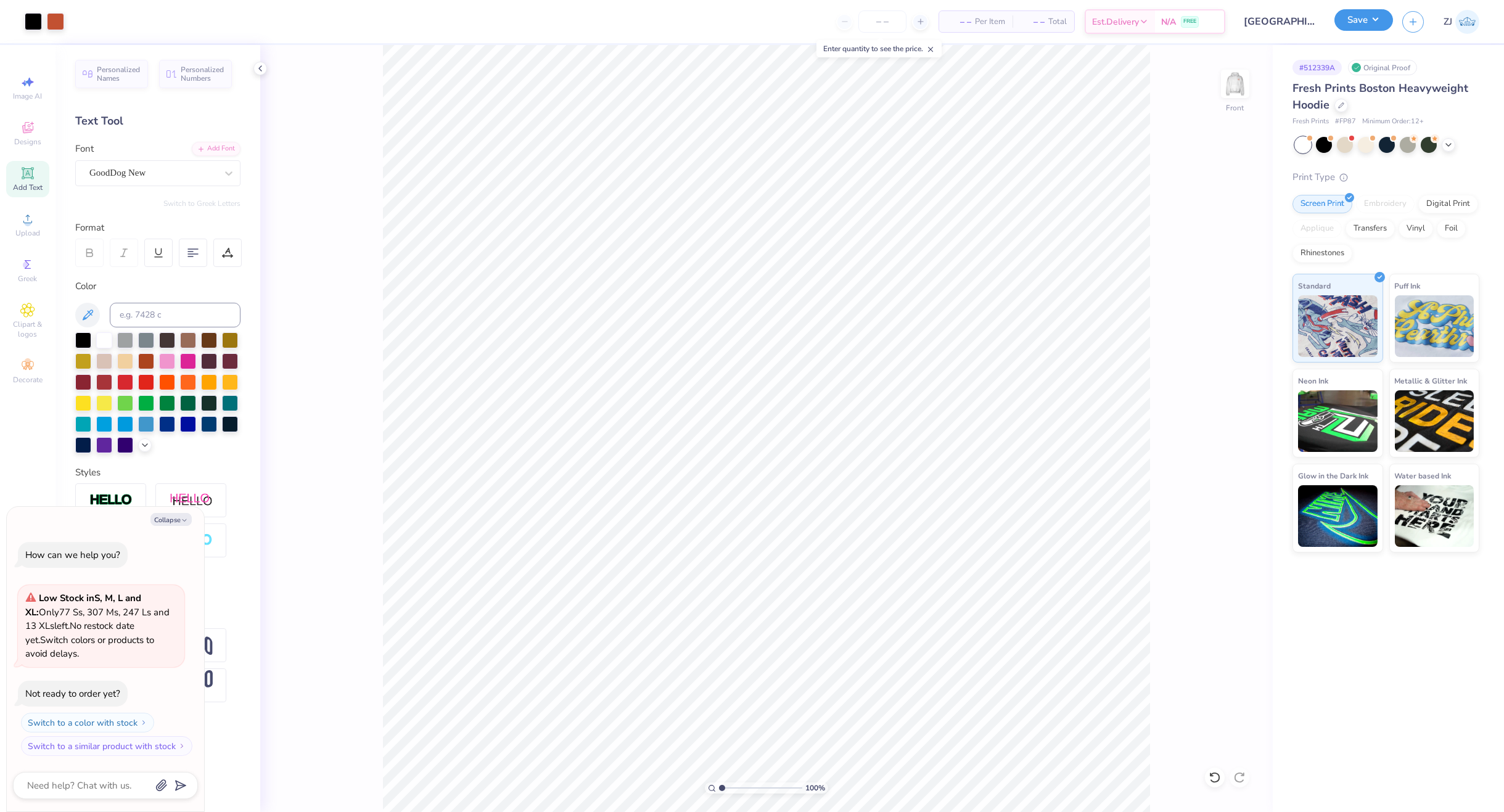
click at [1375, 16] on button "Save" at bounding box center [1363, 20] width 58 height 21
type textarea "x"
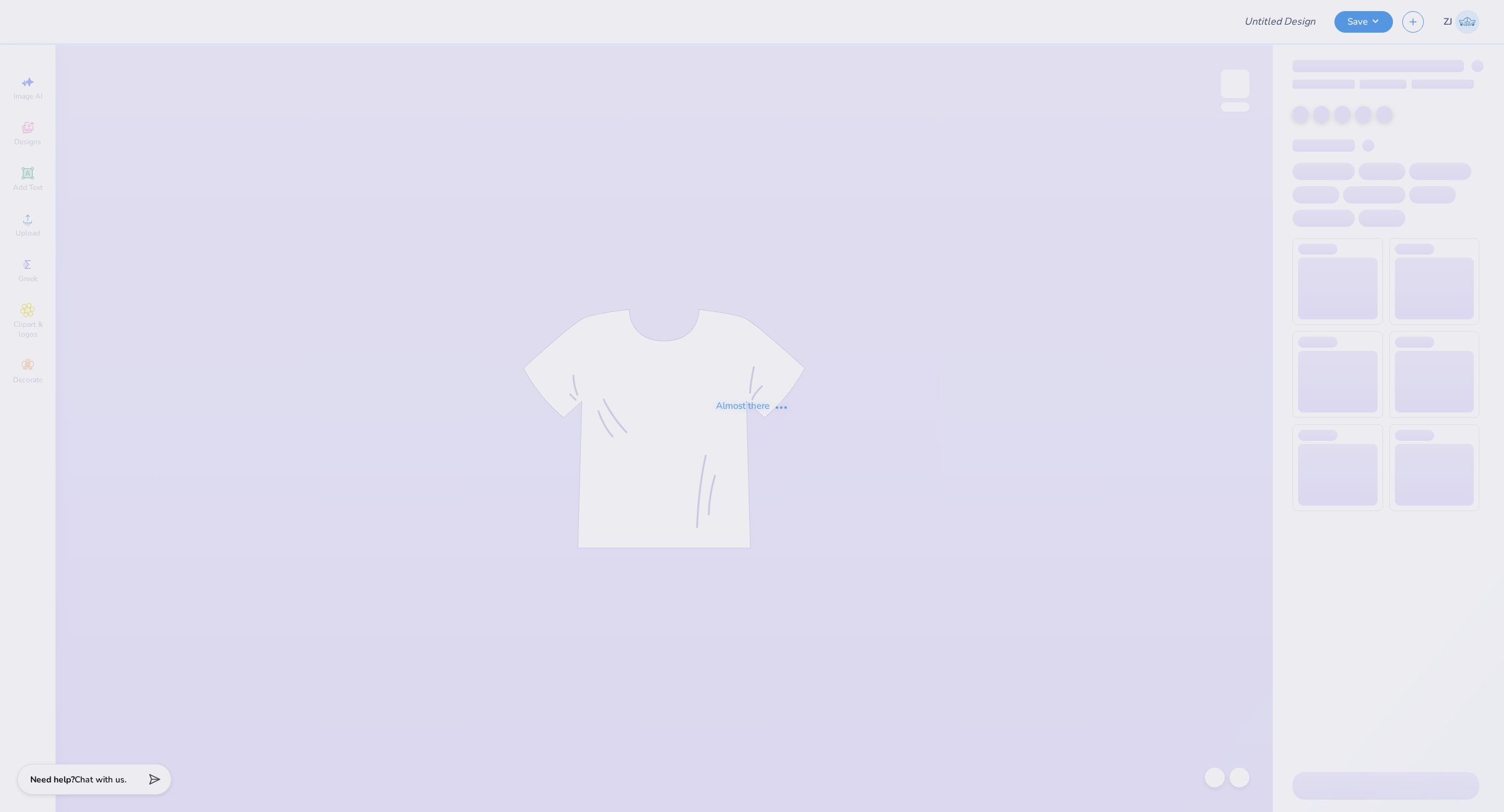
type input "fratlantis 5"
